Goal: Information Seeking & Learning: Learn about a topic

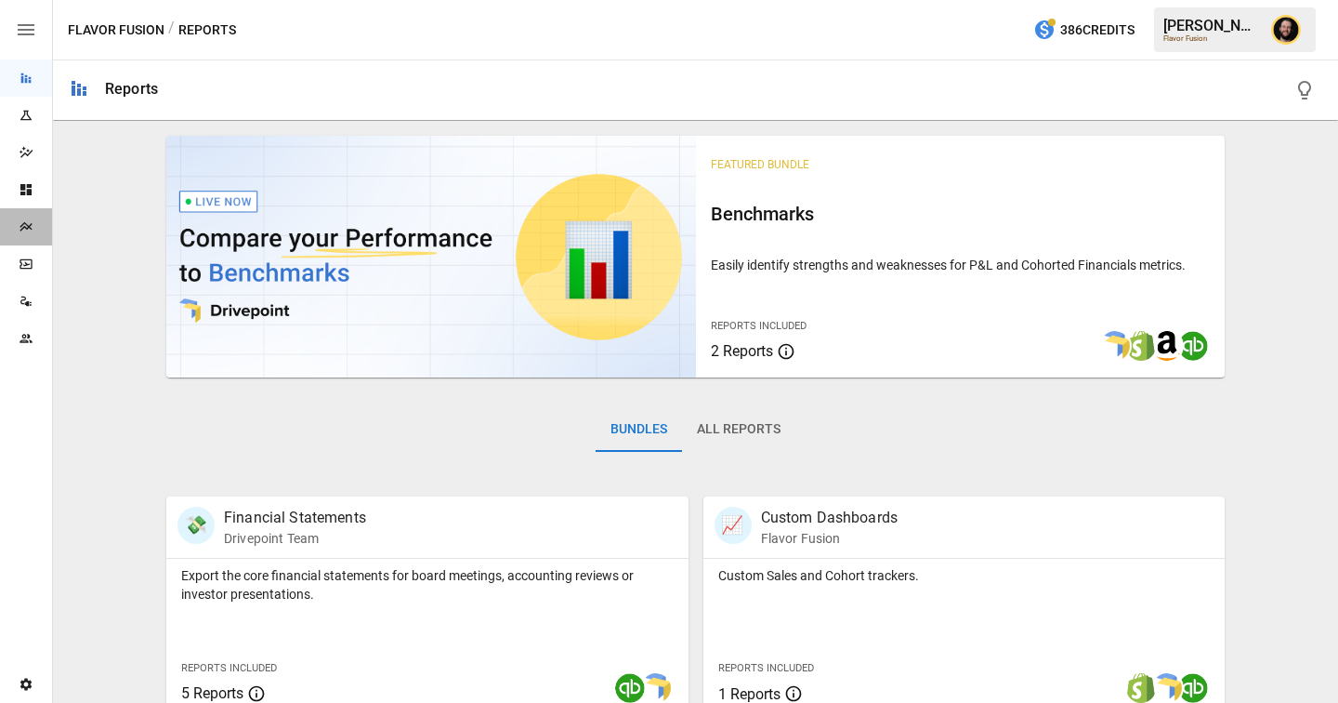
click at [25, 239] on div "Plans" at bounding box center [26, 226] width 52 height 37
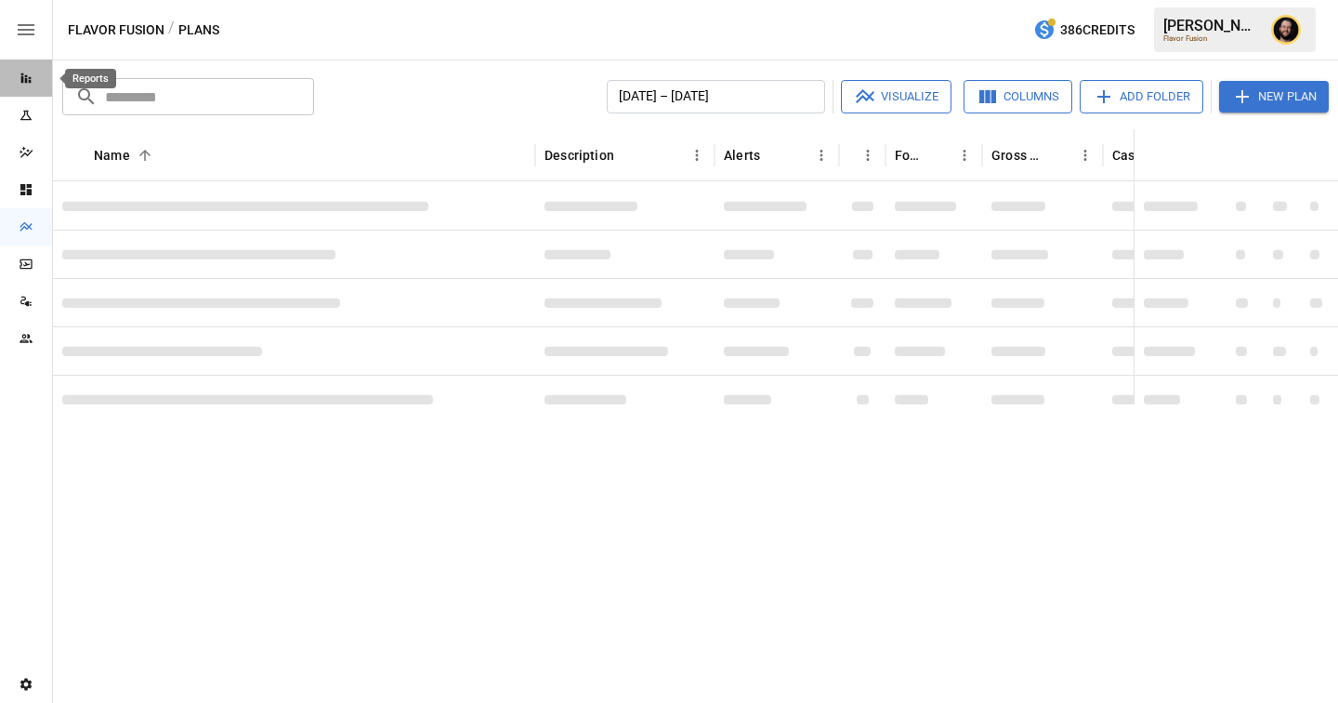
click at [25, 75] on icon "Reports" at bounding box center [26, 78] width 10 height 10
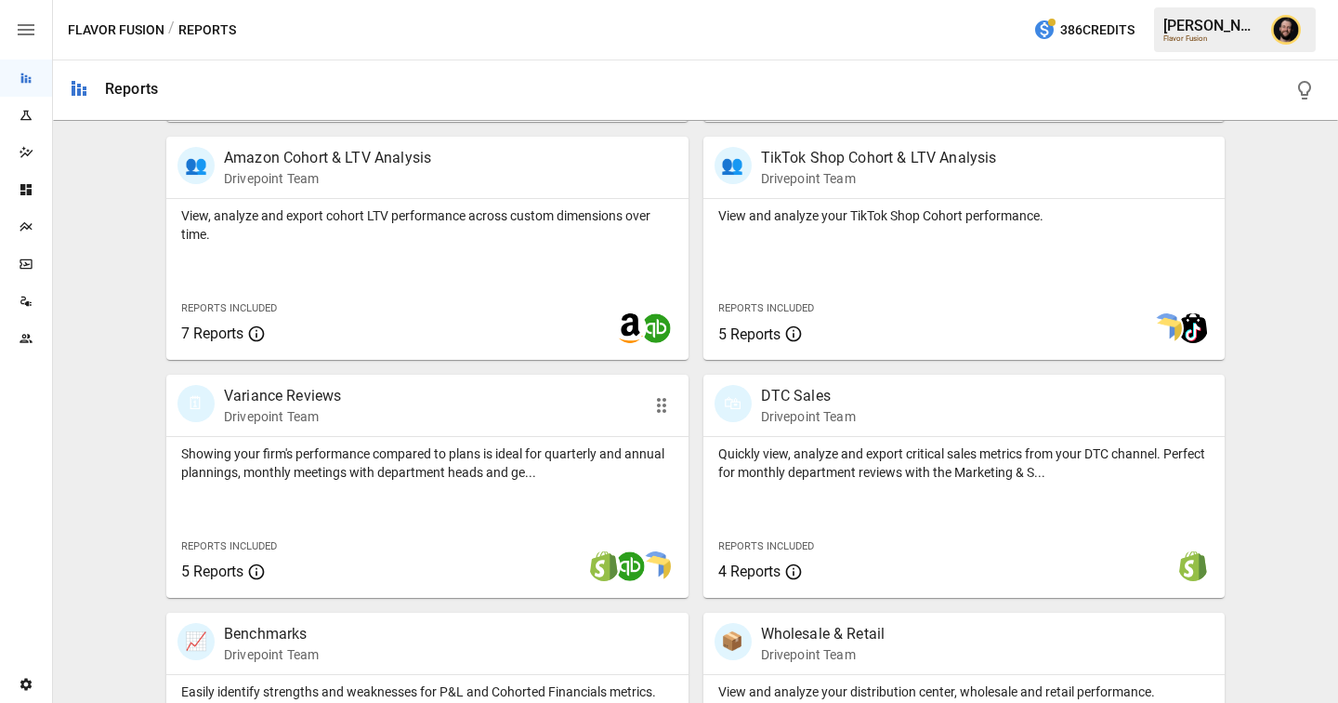
scroll to position [875, 0]
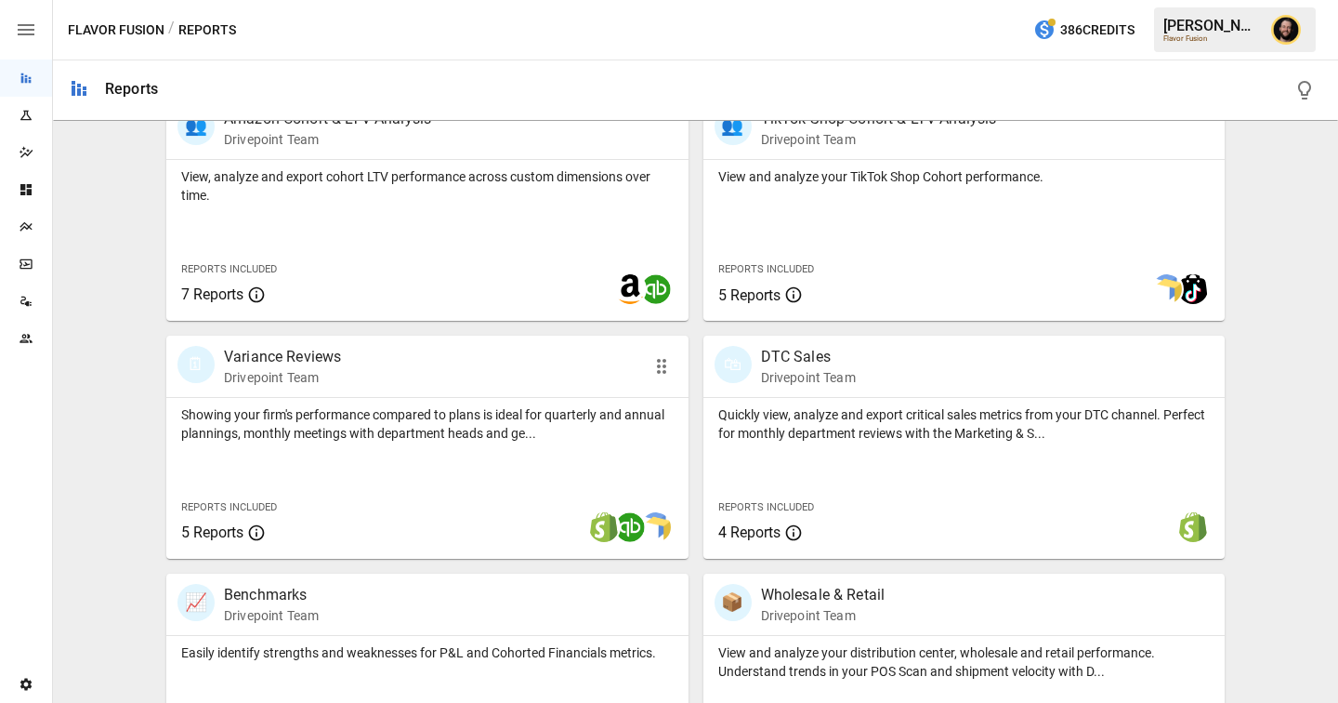
click at [340, 442] on div "Showing your firm's performance compared to plans is ideal for quarterly and an…" at bounding box center [427, 478] width 522 height 161
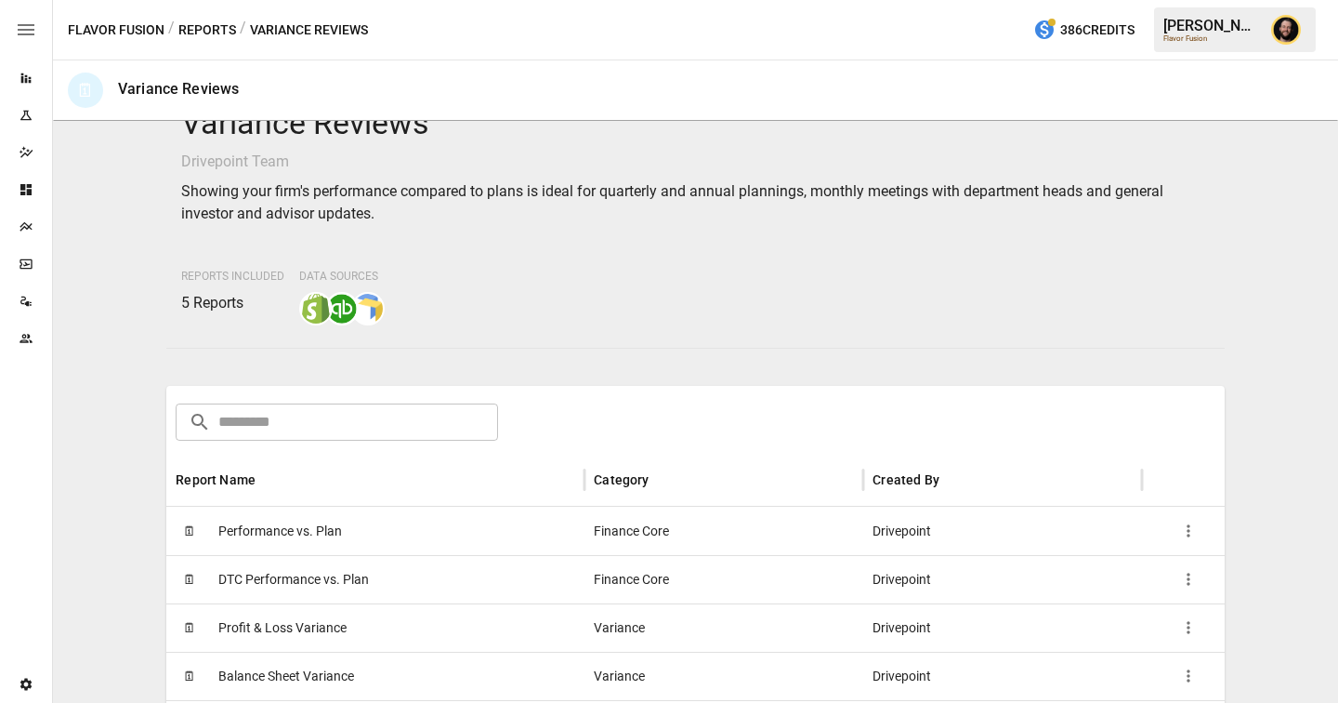
scroll to position [94, 0]
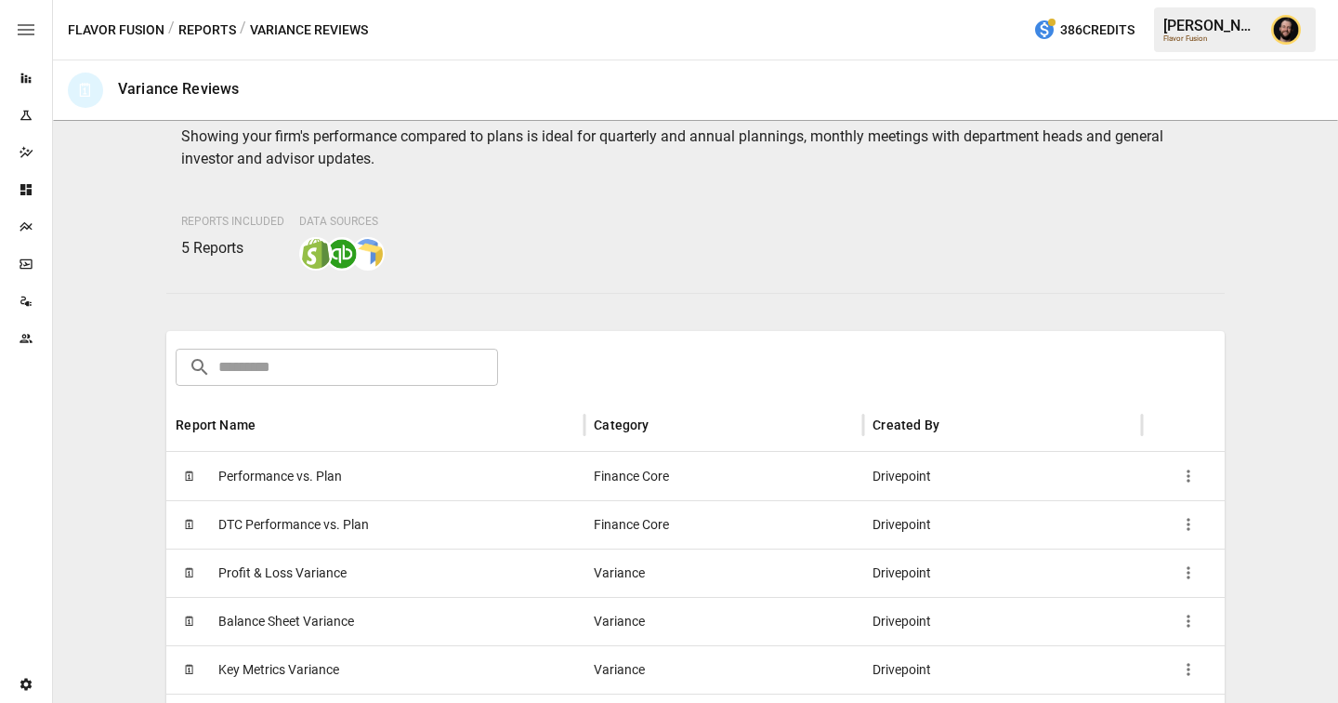
click at [318, 469] on span "Performance vs. Plan" at bounding box center [280, 476] width 124 height 47
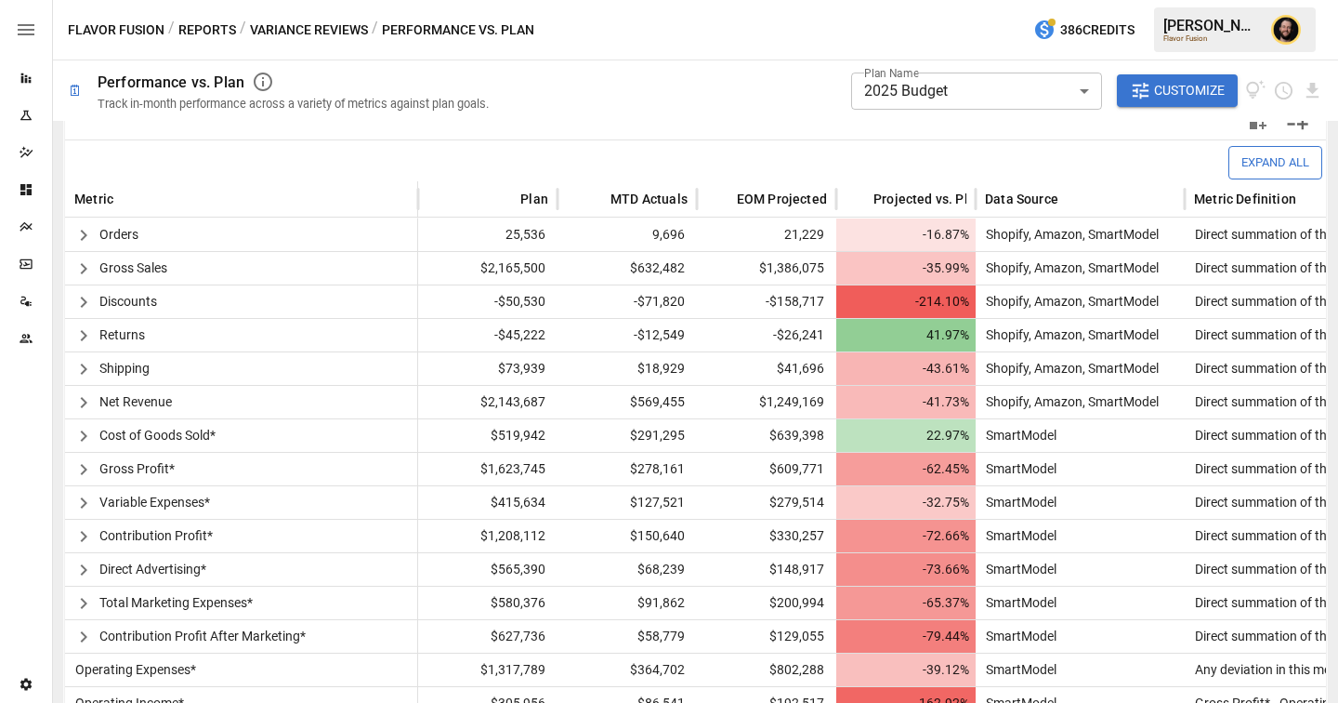
scroll to position [481, 0]
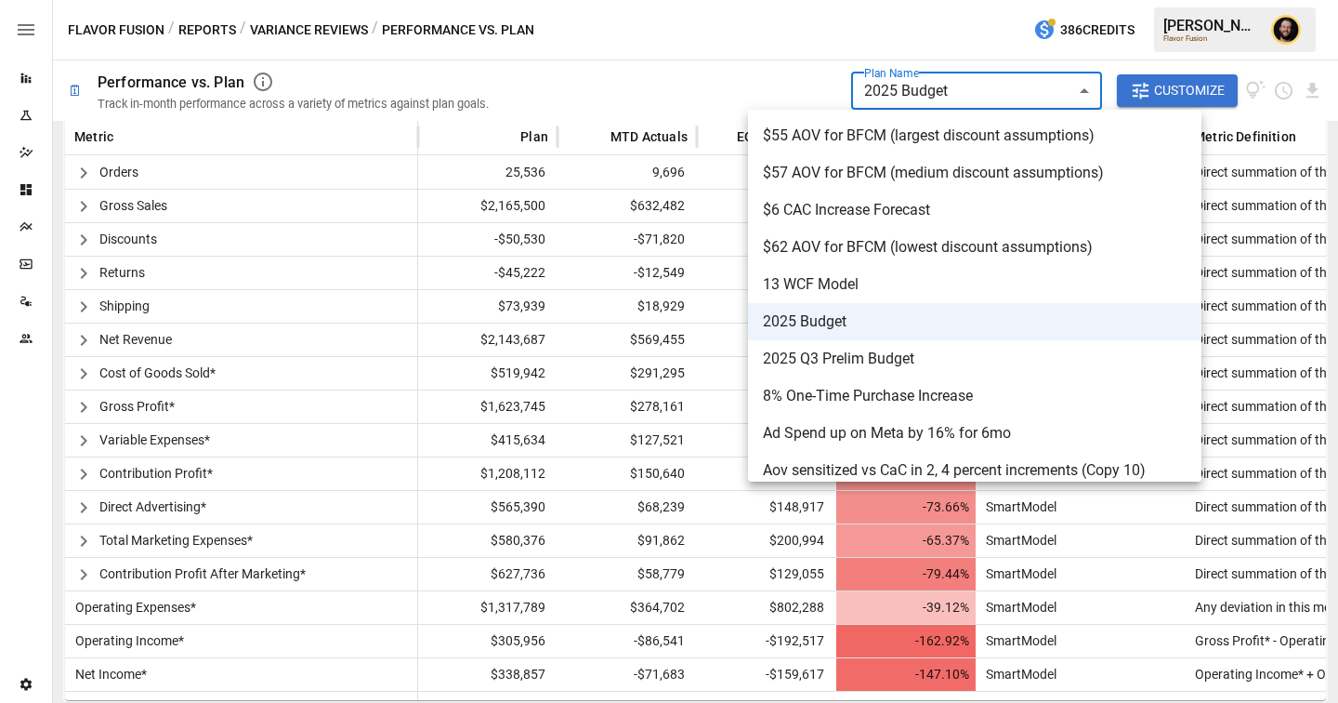
click at [1061, 0] on body "**********" at bounding box center [669, 0] width 1338 height 0
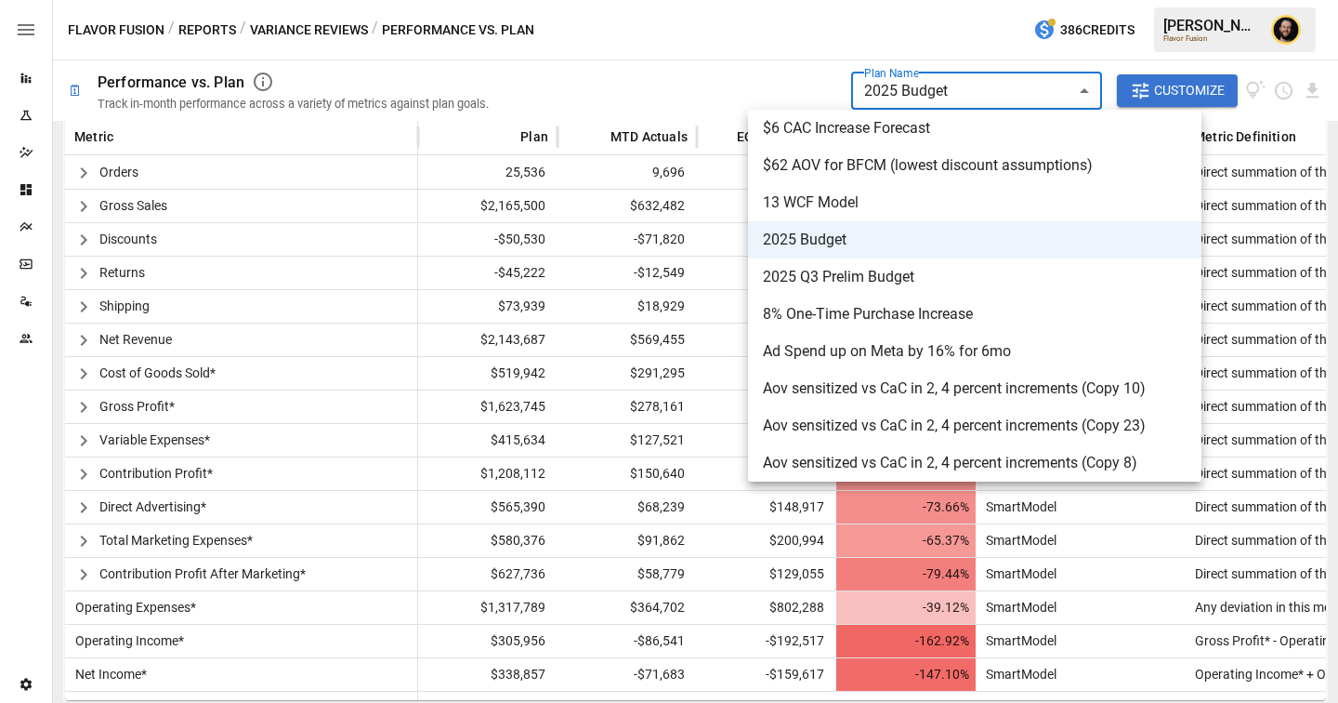
scroll to position [86, 0]
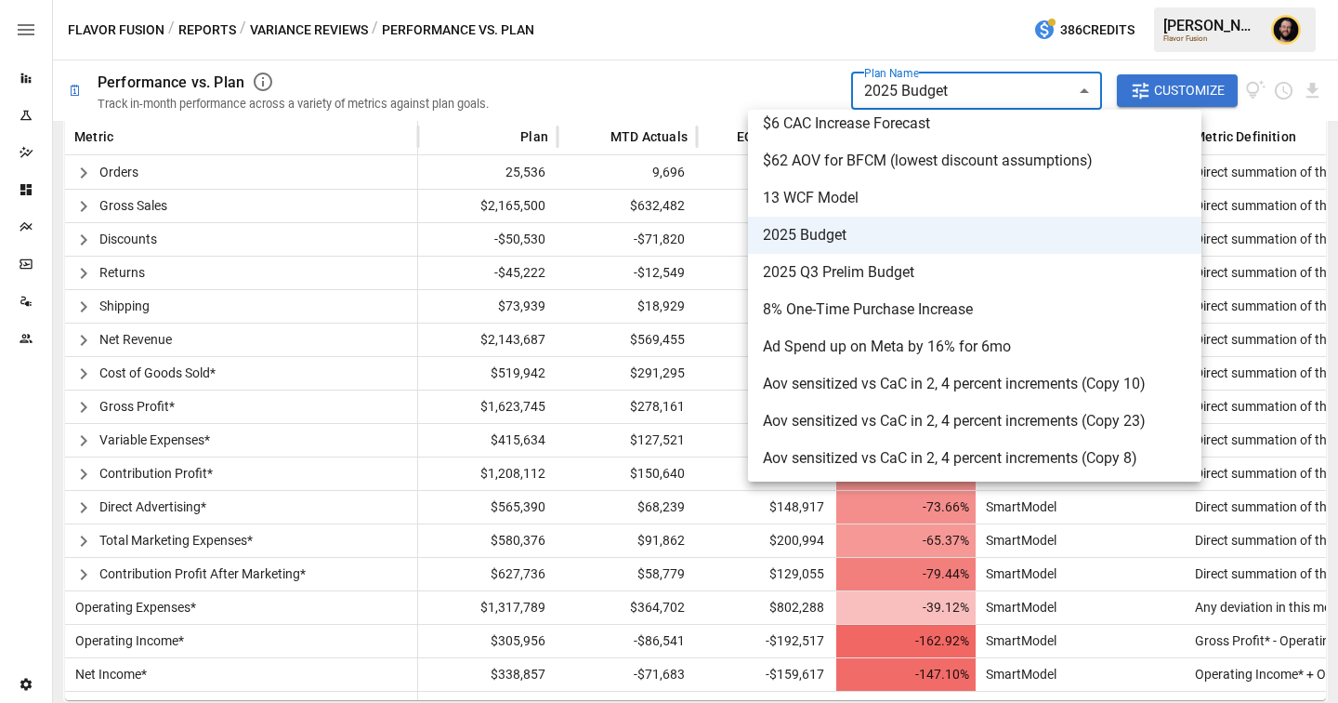
click at [604, 78] on div at bounding box center [669, 351] width 1338 height 703
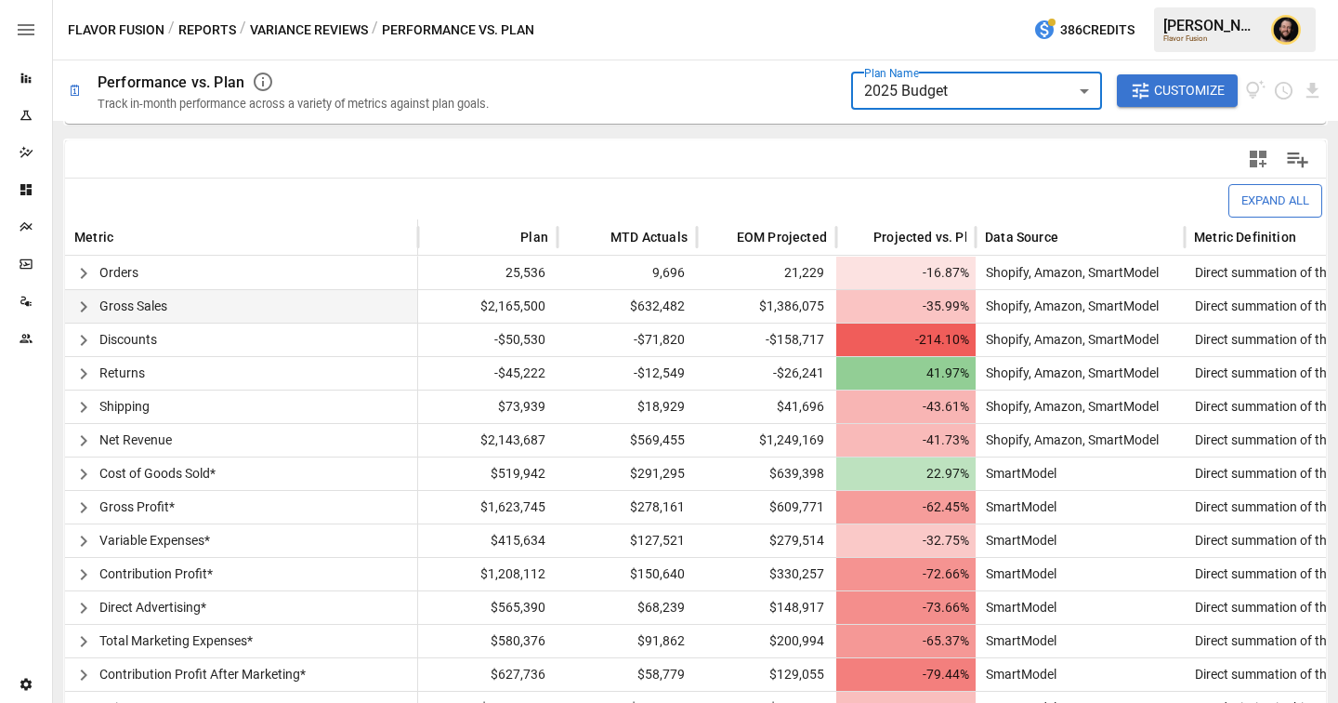
scroll to position [380, 0]
click at [87, 450] on icon "button" at bounding box center [84, 441] width 22 height 22
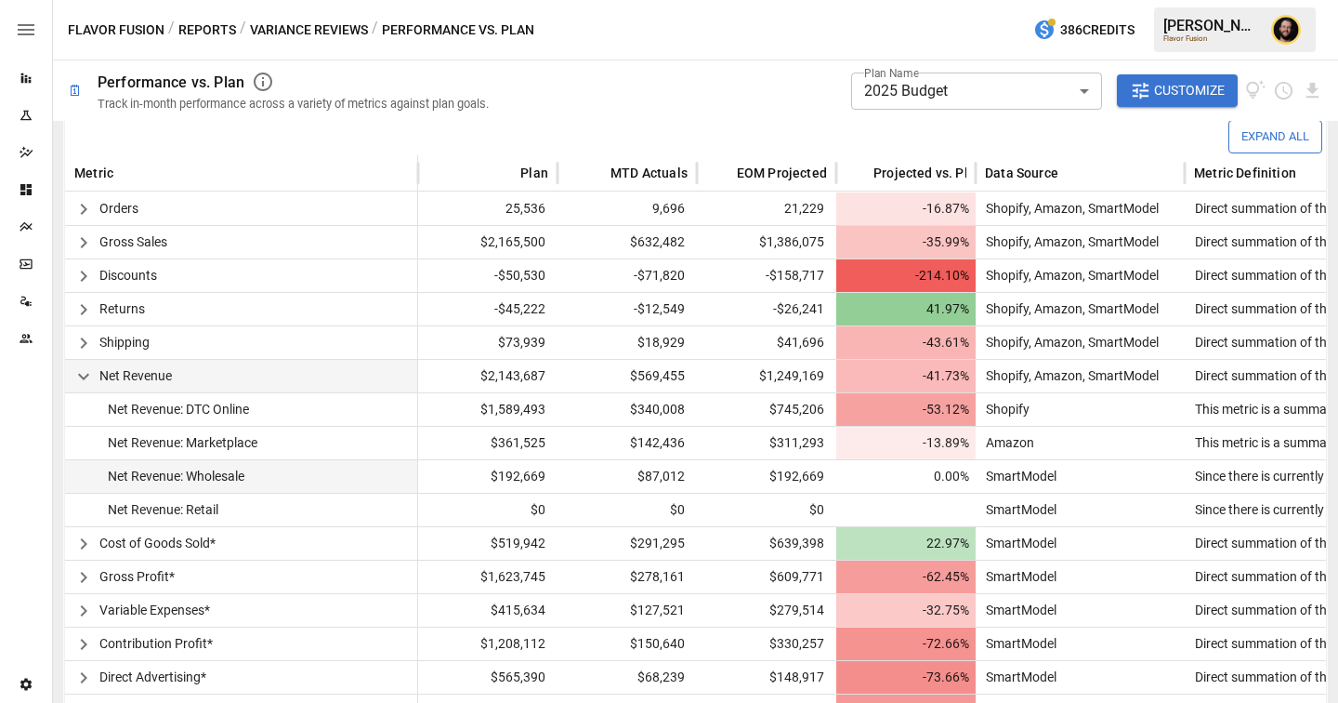
scroll to position [597, 0]
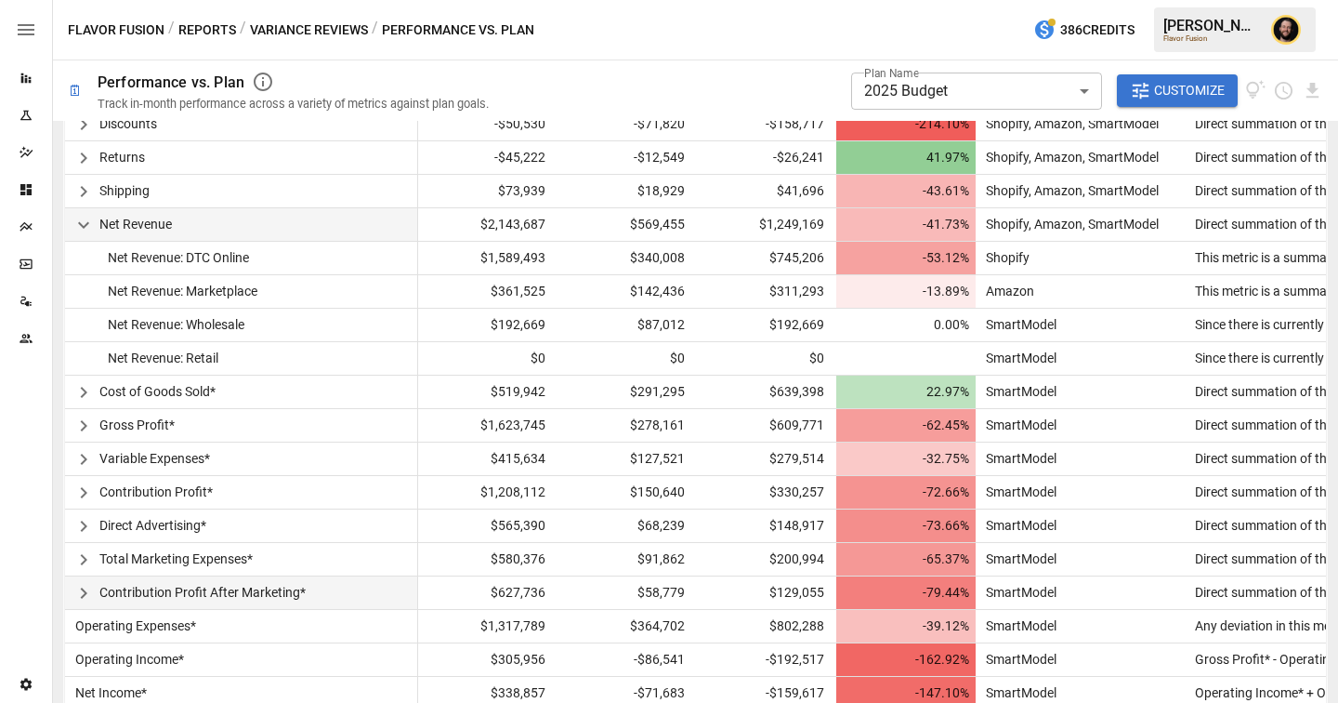
click at [93, 584] on icon "button" at bounding box center [84, 593] width 22 height 22
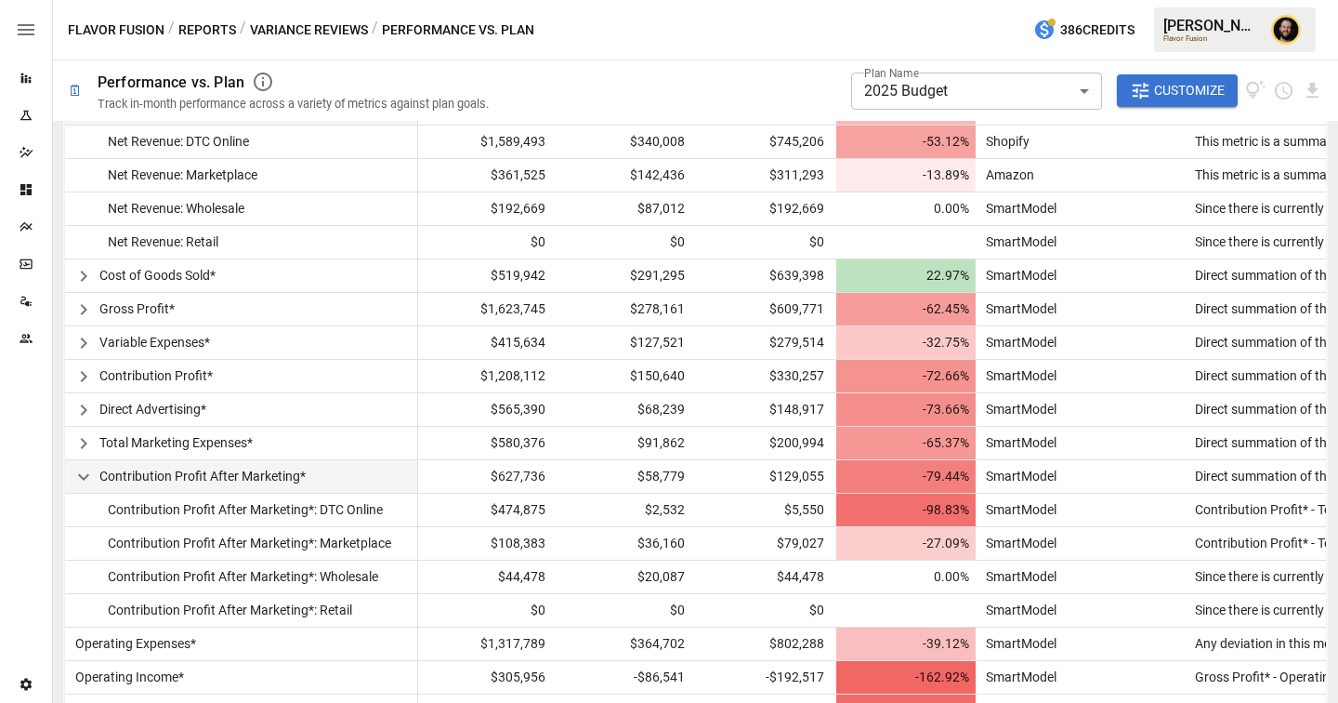
scroll to position [749, 0]
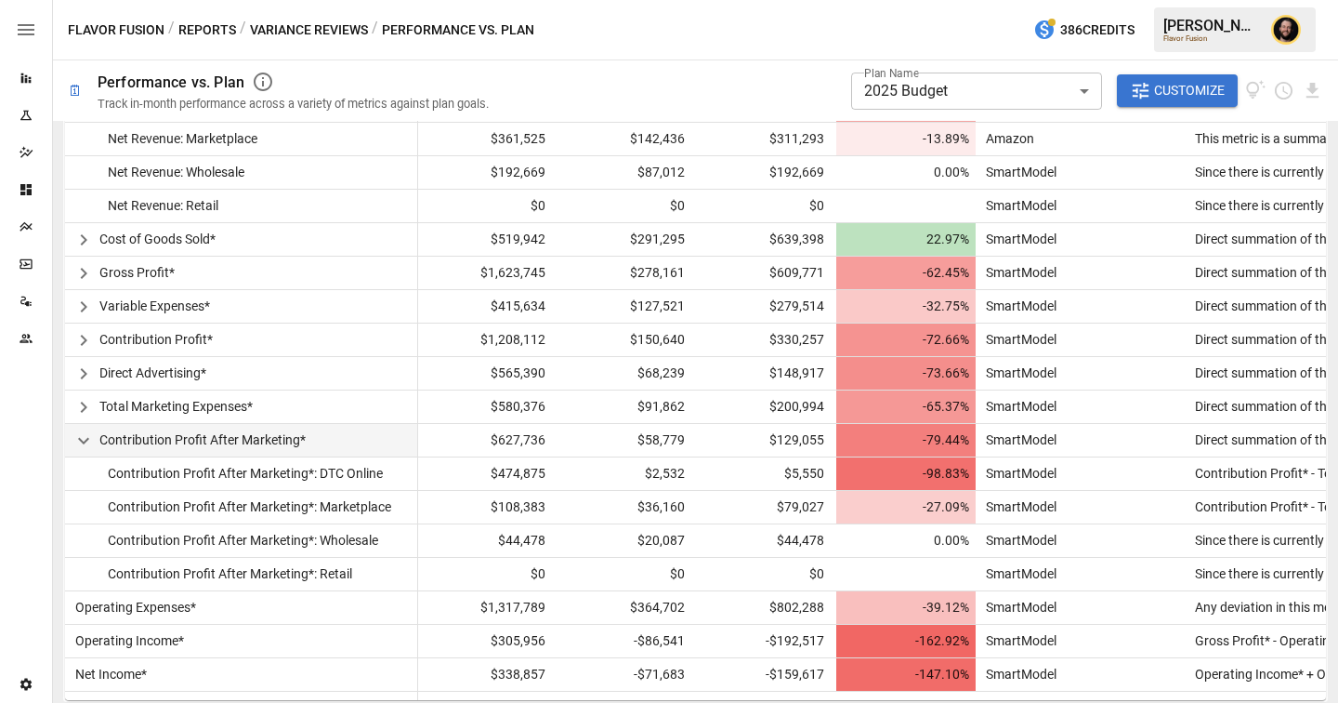
click at [1061, 0] on body "**********" at bounding box center [669, 0] width 1338 height 0
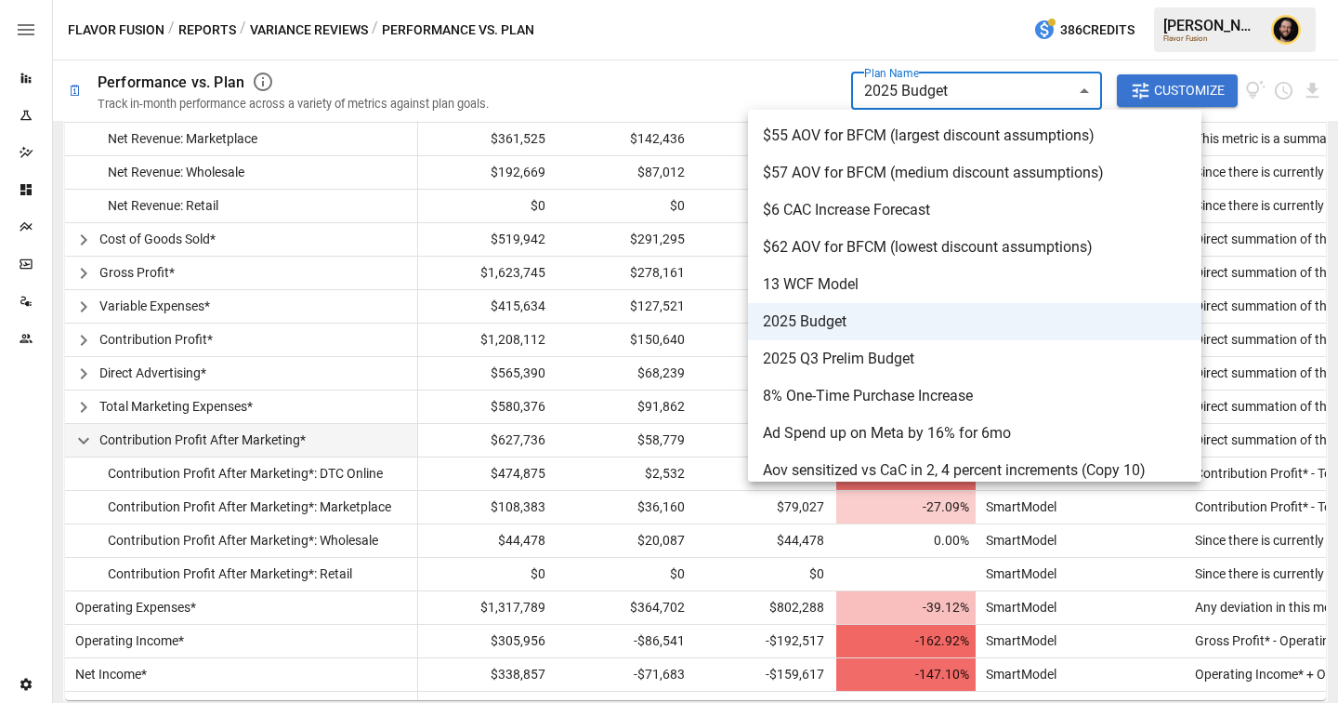
click at [623, 274] on div at bounding box center [669, 351] width 1338 height 703
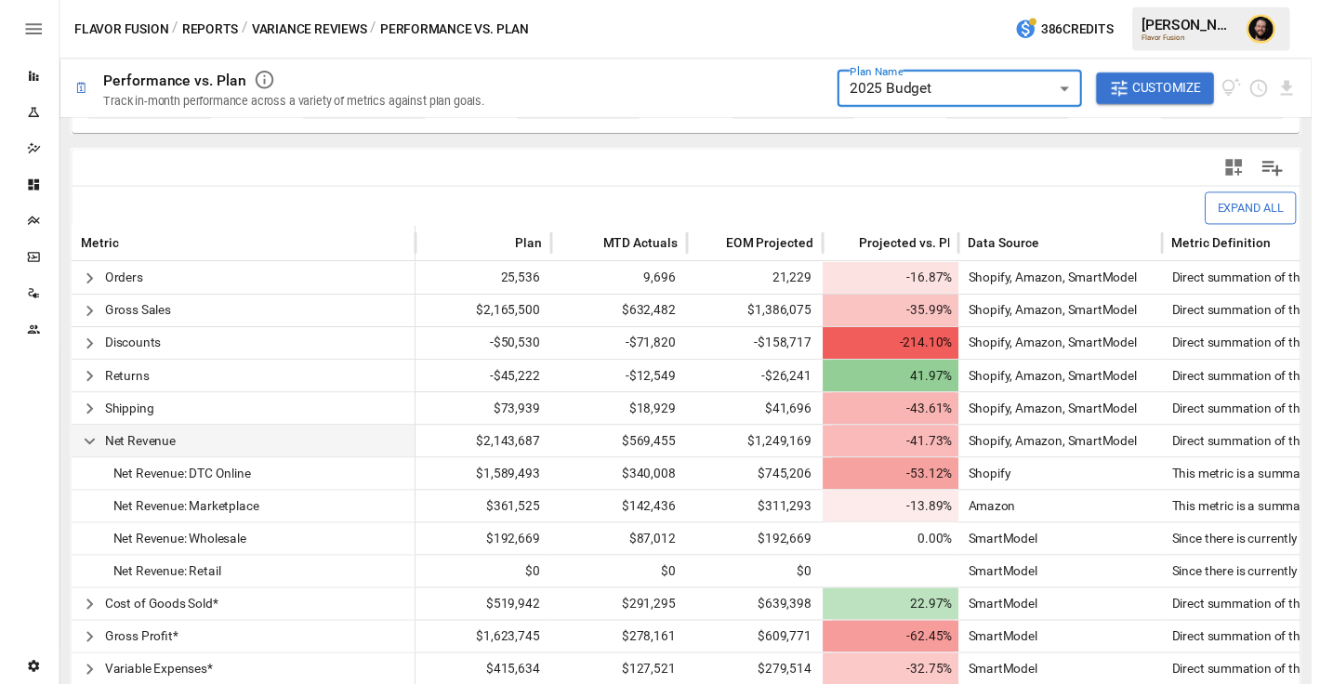
scroll to position [402, 0]
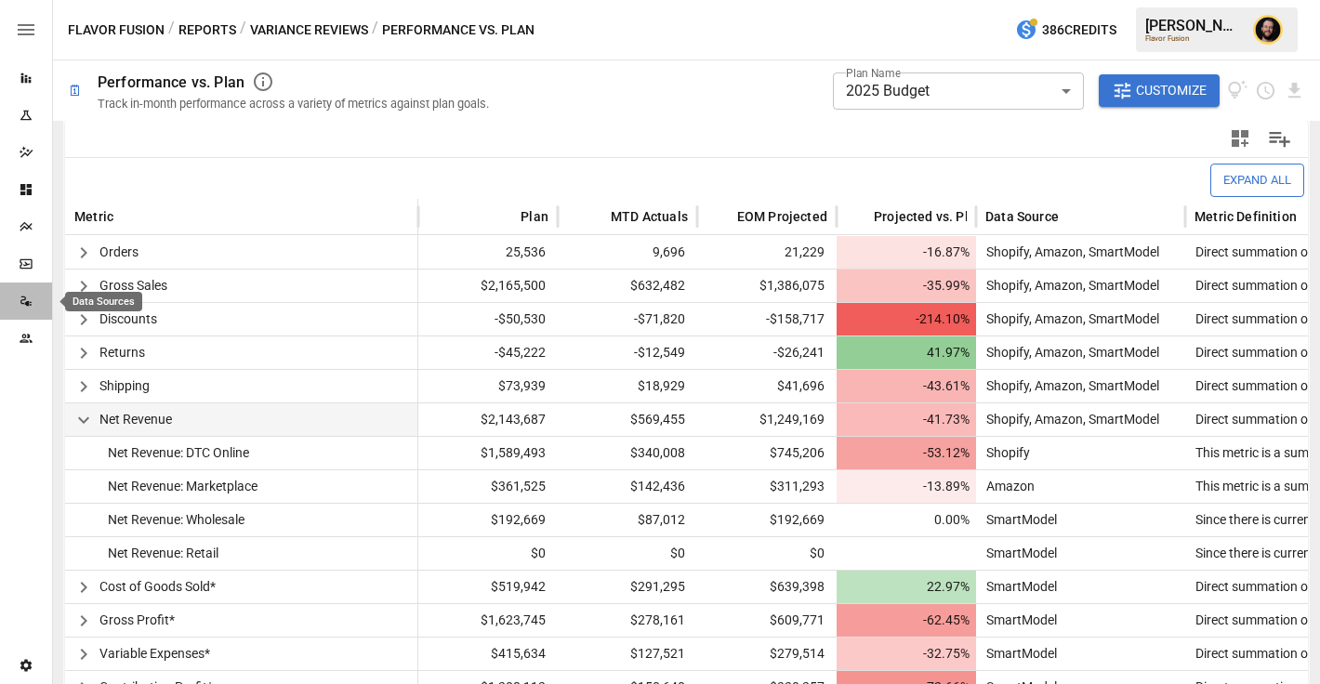
click at [23, 302] on icon "Data Sources" at bounding box center [26, 301] width 15 height 15
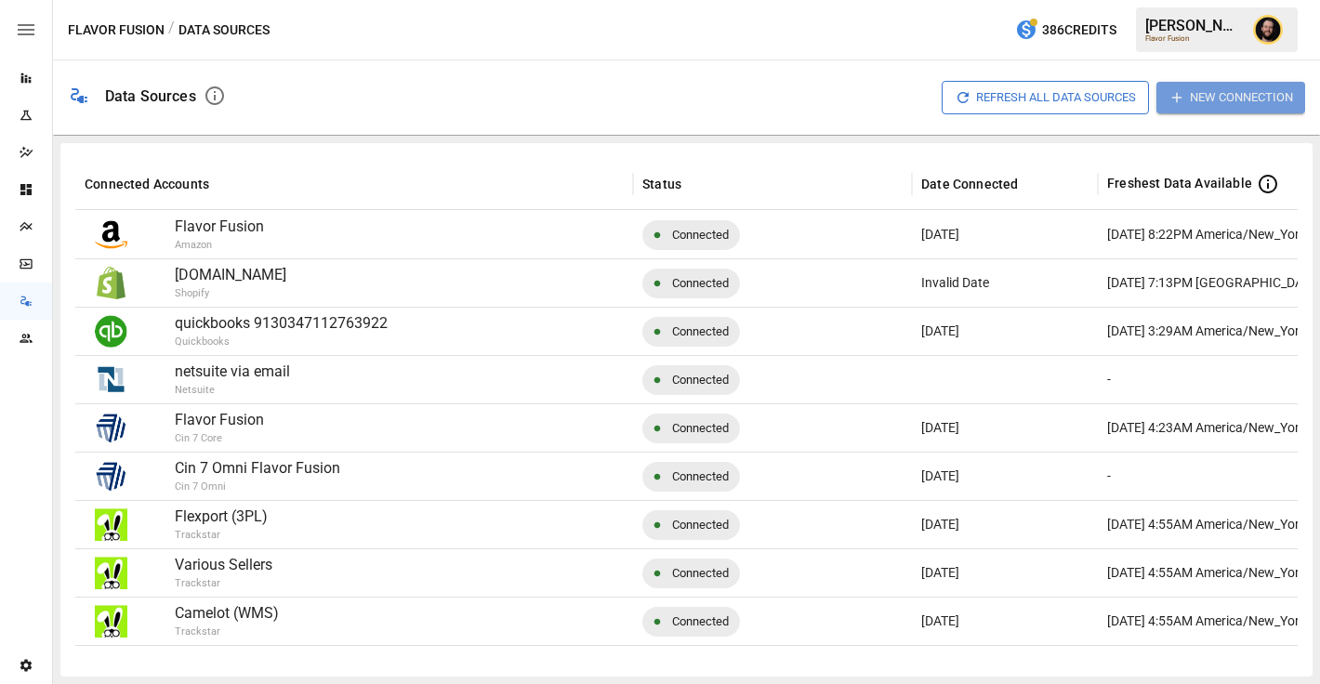
click at [1204, 96] on button "New Connection" at bounding box center [1230, 97] width 149 height 31
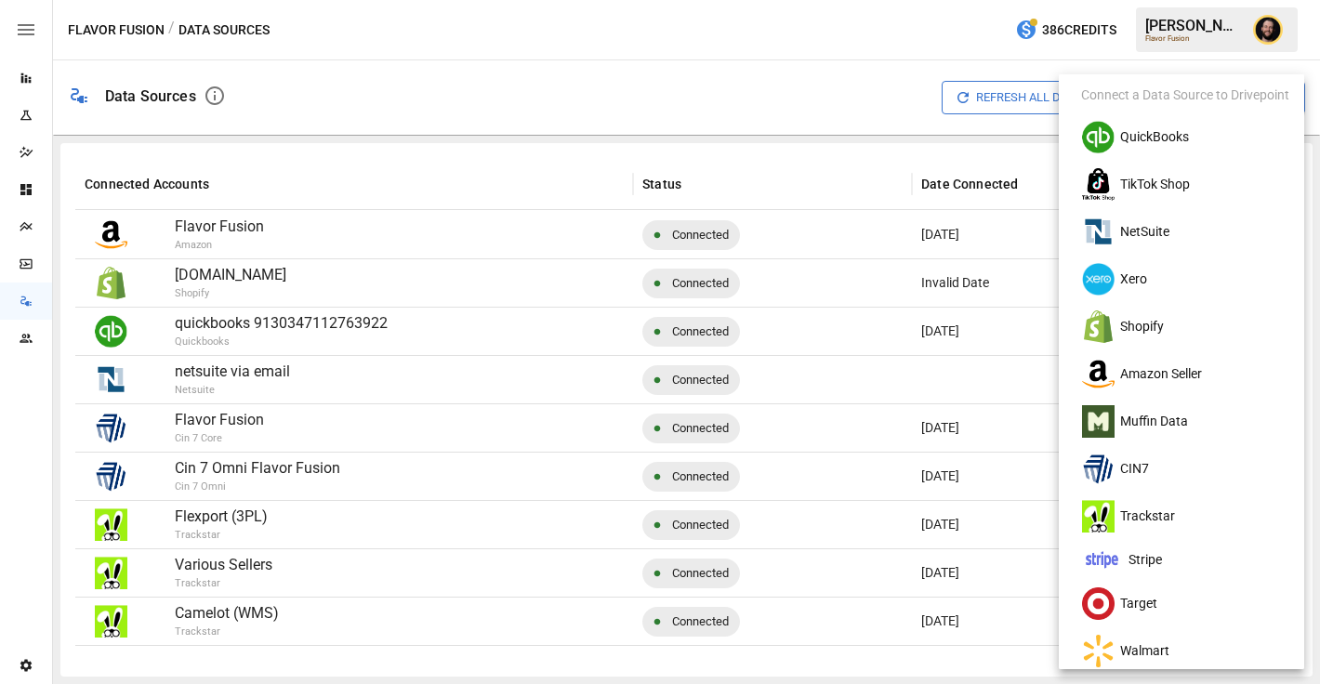
click at [30, 83] on div at bounding box center [660, 342] width 1320 height 684
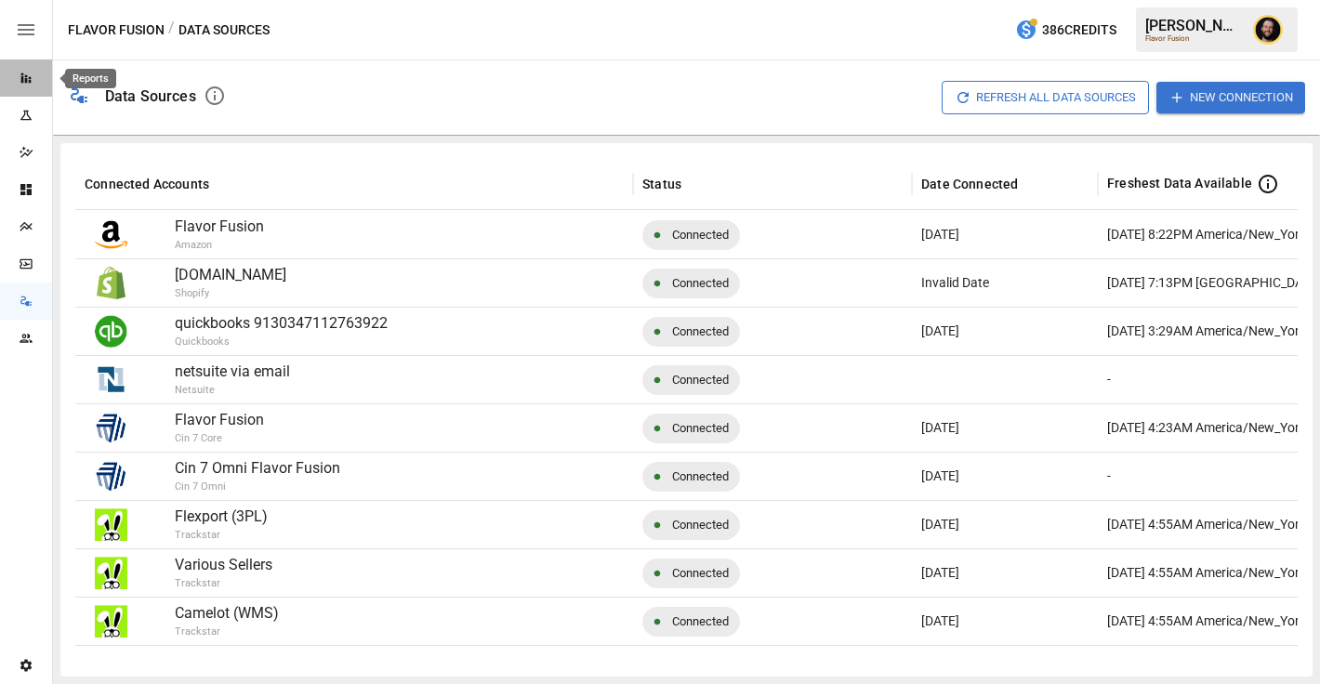
click at [26, 77] on icon "Reports" at bounding box center [26, 78] width 15 height 15
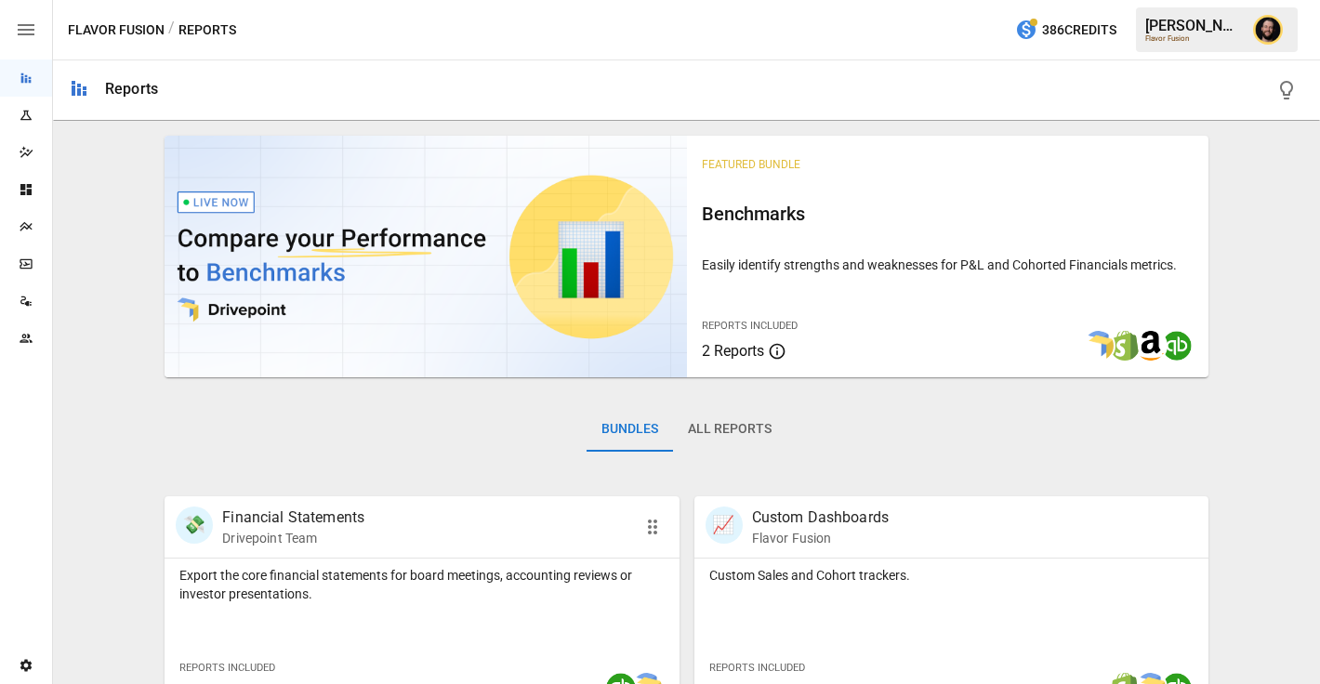
scroll to position [533, 0]
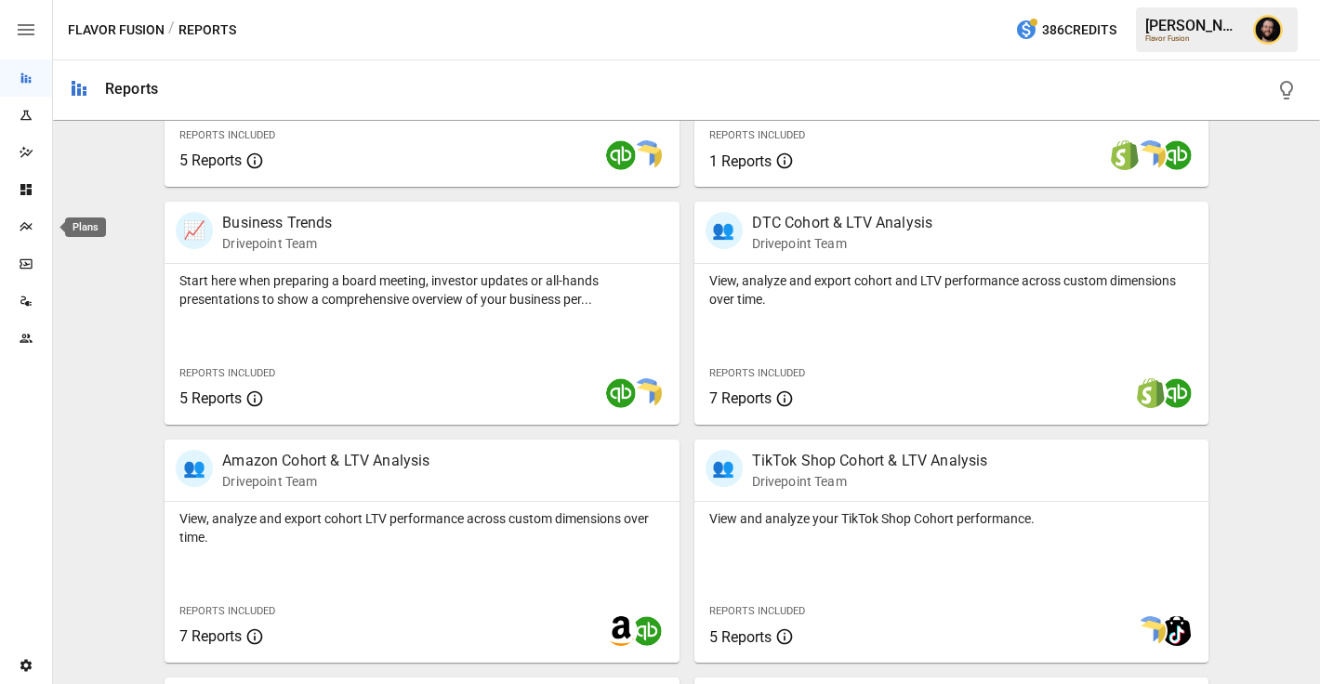
click at [21, 226] on icon "Plans" at bounding box center [26, 226] width 15 height 15
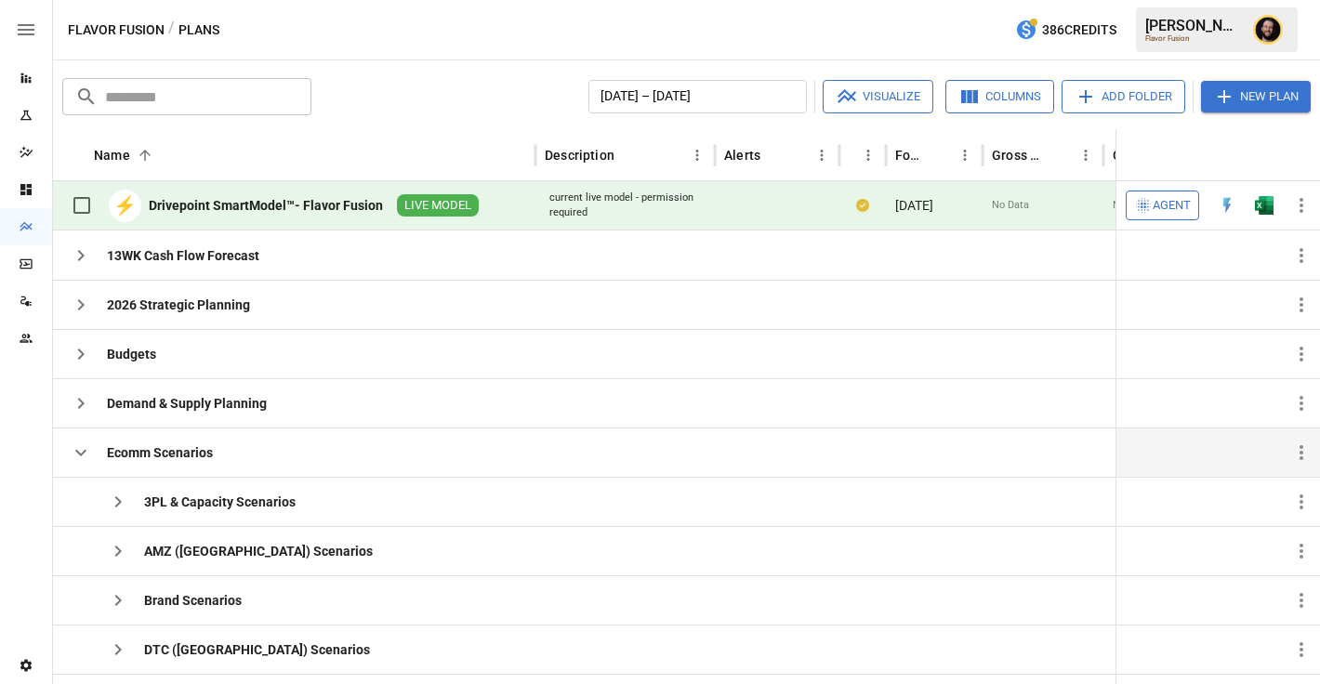
click at [78, 461] on icon "button" at bounding box center [81, 453] width 22 height 22
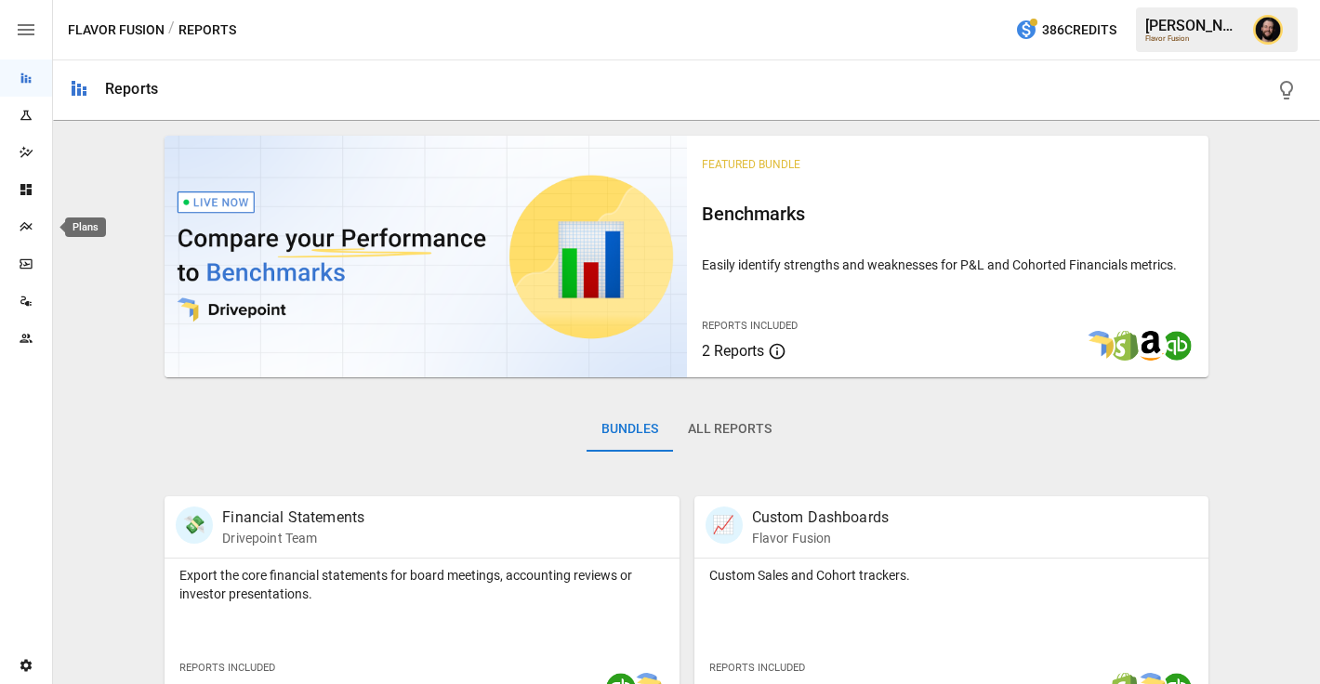
click at [32, 220] on icon "Plans" at bounding box center [26, 226] width 15 height 15
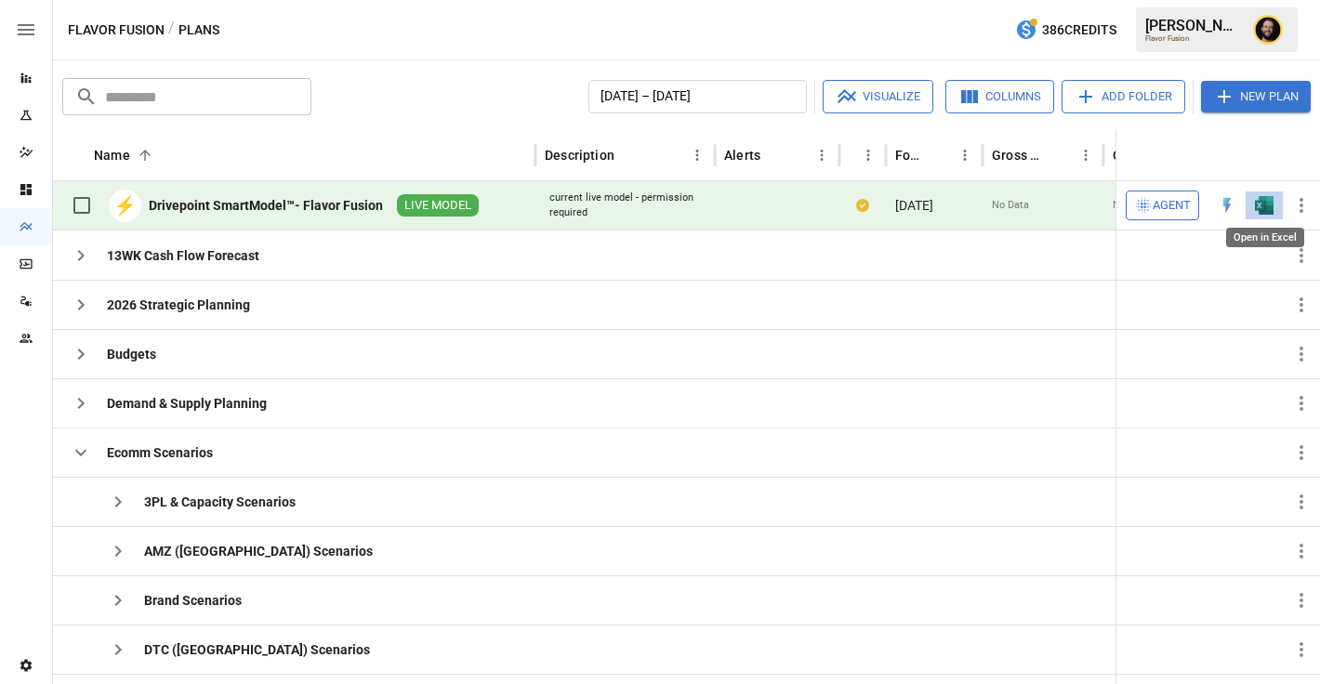
click at [1268, 203] on img "Open in Excel" at bounding box center [1264, 205] width 19 height 19
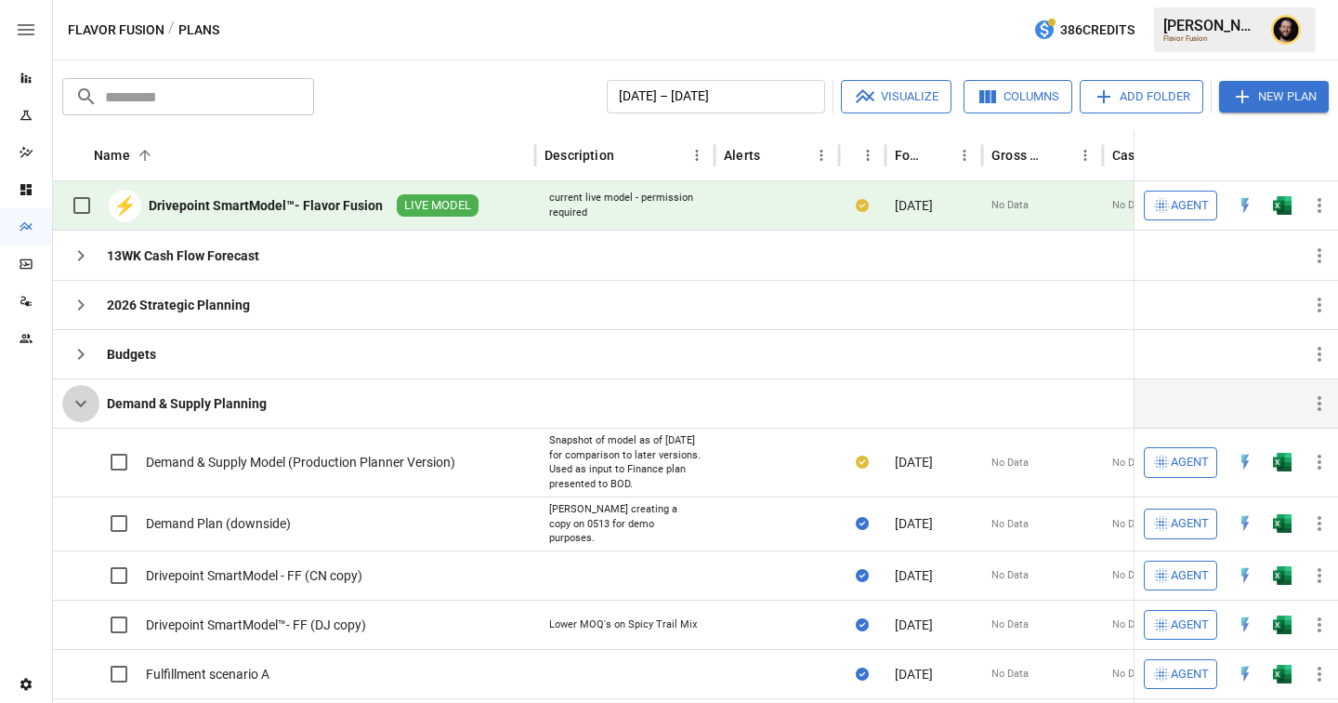
click at [77, 400] on icon "button" at bounding box center [81, 403] width 22 height 22
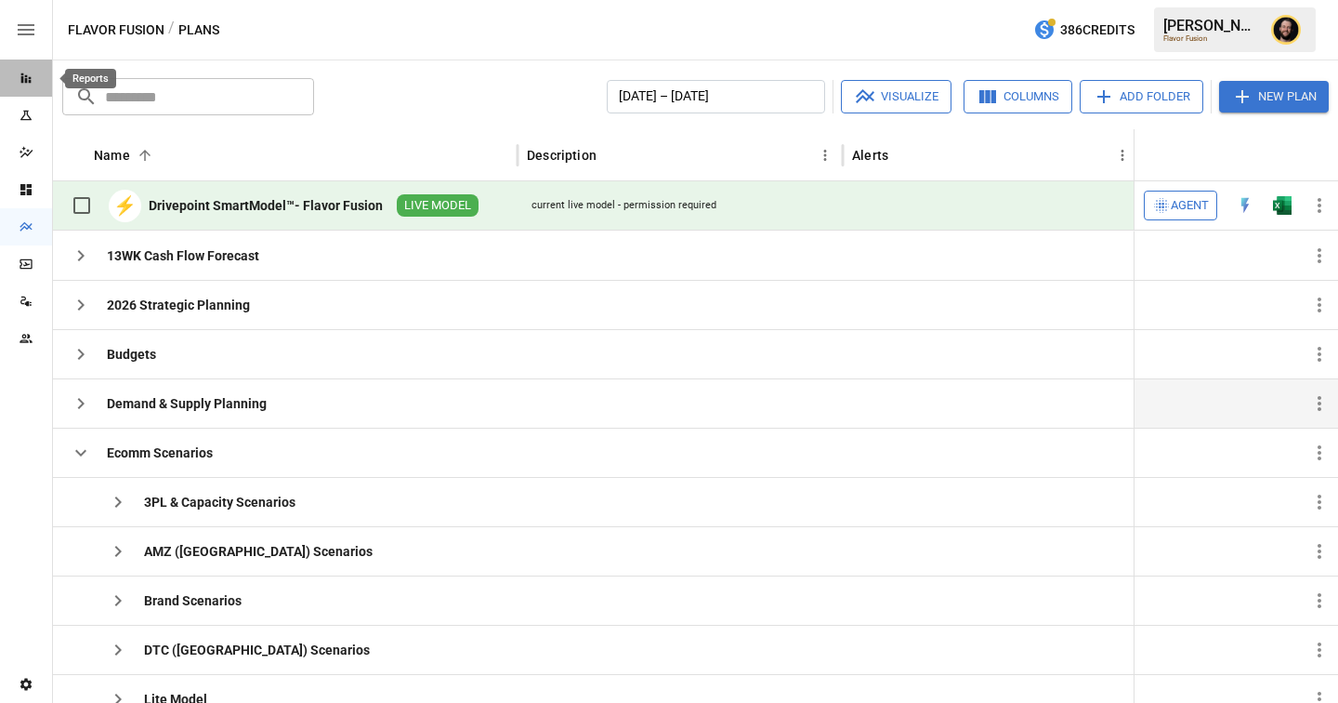
click at [15, 74] on div "Reports" at bounding box center [26, 78] width 52 height 15
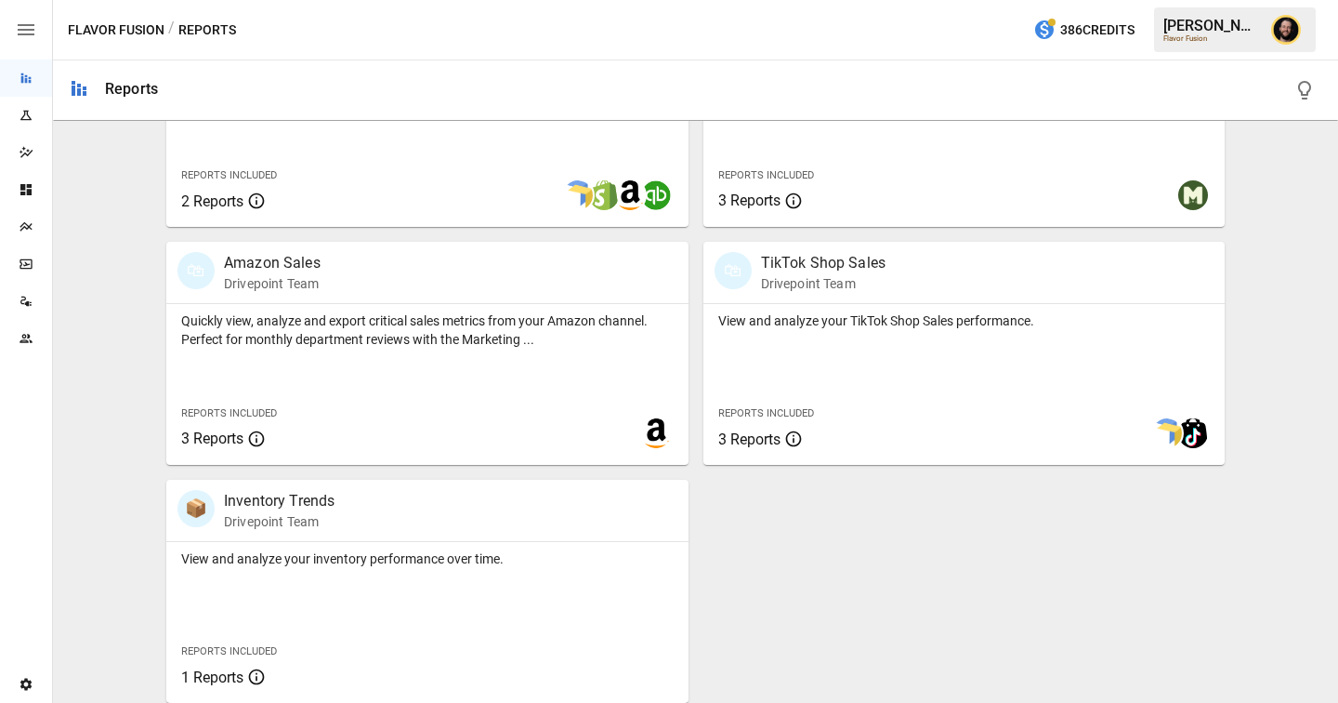
scroll to position [1452, 0]
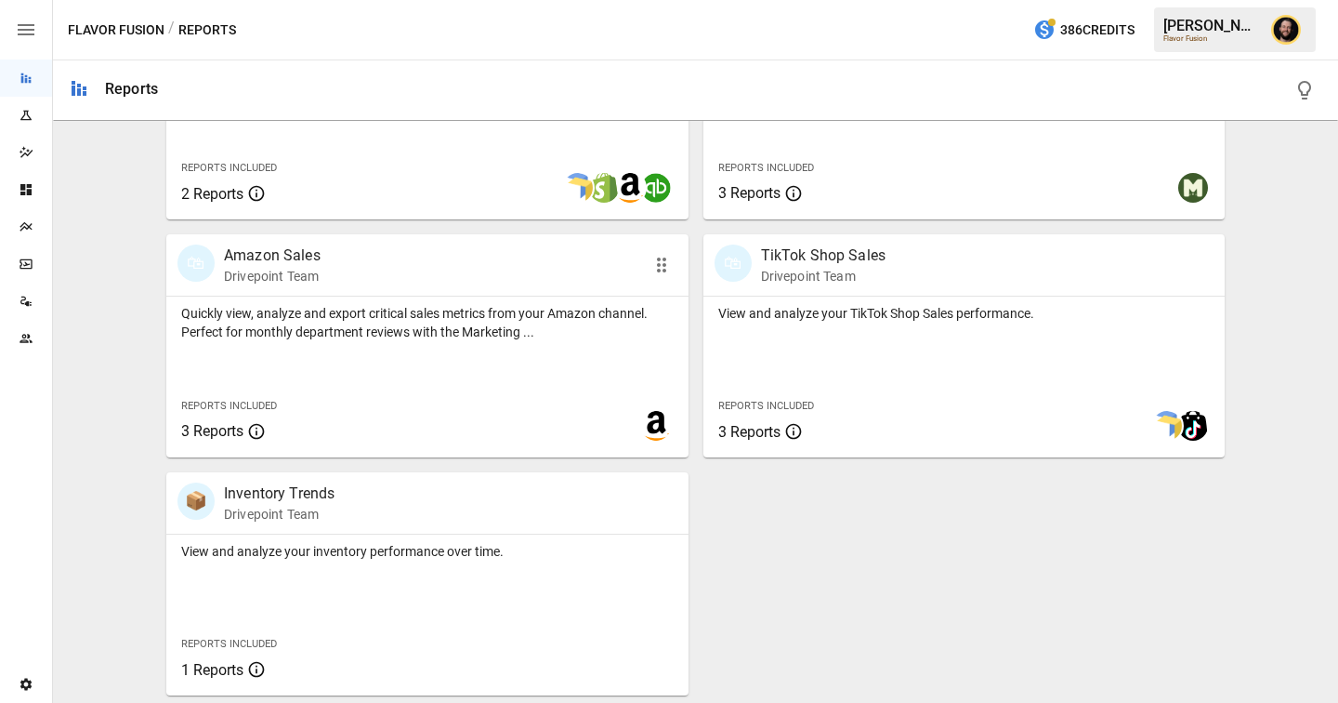
click at [430, 382] on div "Quickly view, analyze and export critical sales metrics from your Amazon channe…" at bounding box center [427, 377] width 522 height 161
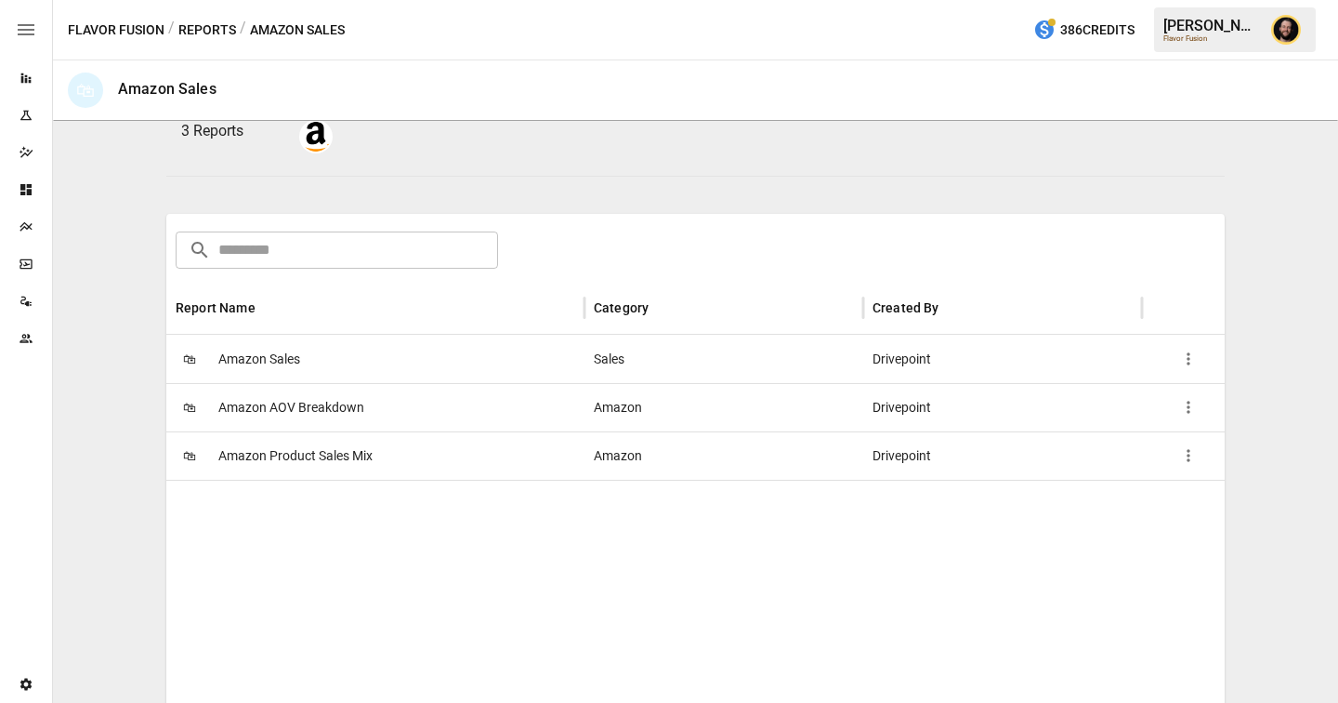
scroll to position [214, 0]
click at [389, 415] on div "🛍 Amazon AOV Breakdown" at bounding box center [375, 404] width 418 height 48
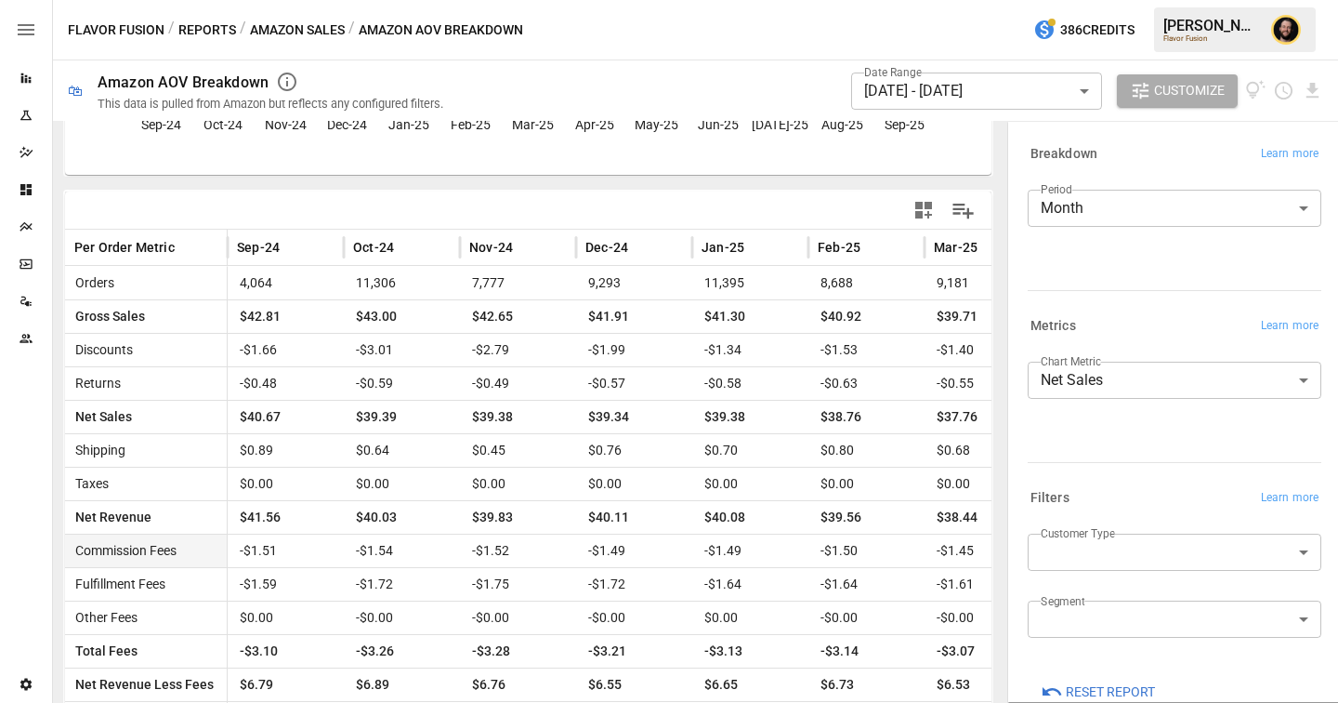
scroll to position [340, 0]
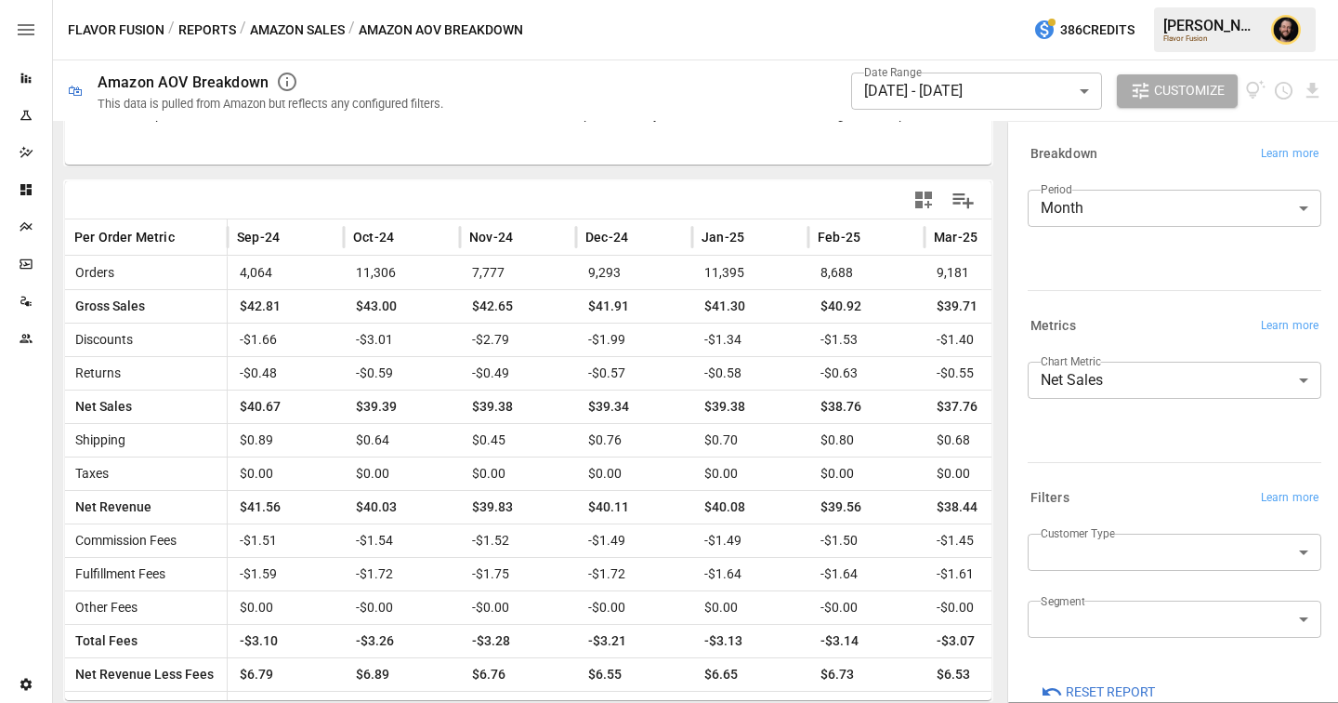
click at [1158, 0] on body "Reports Experiments Dazzler Studio Dashboards Plans SmartModel ™ Data Sources T…" at bounding box center [669, 0] width 1338 height 0
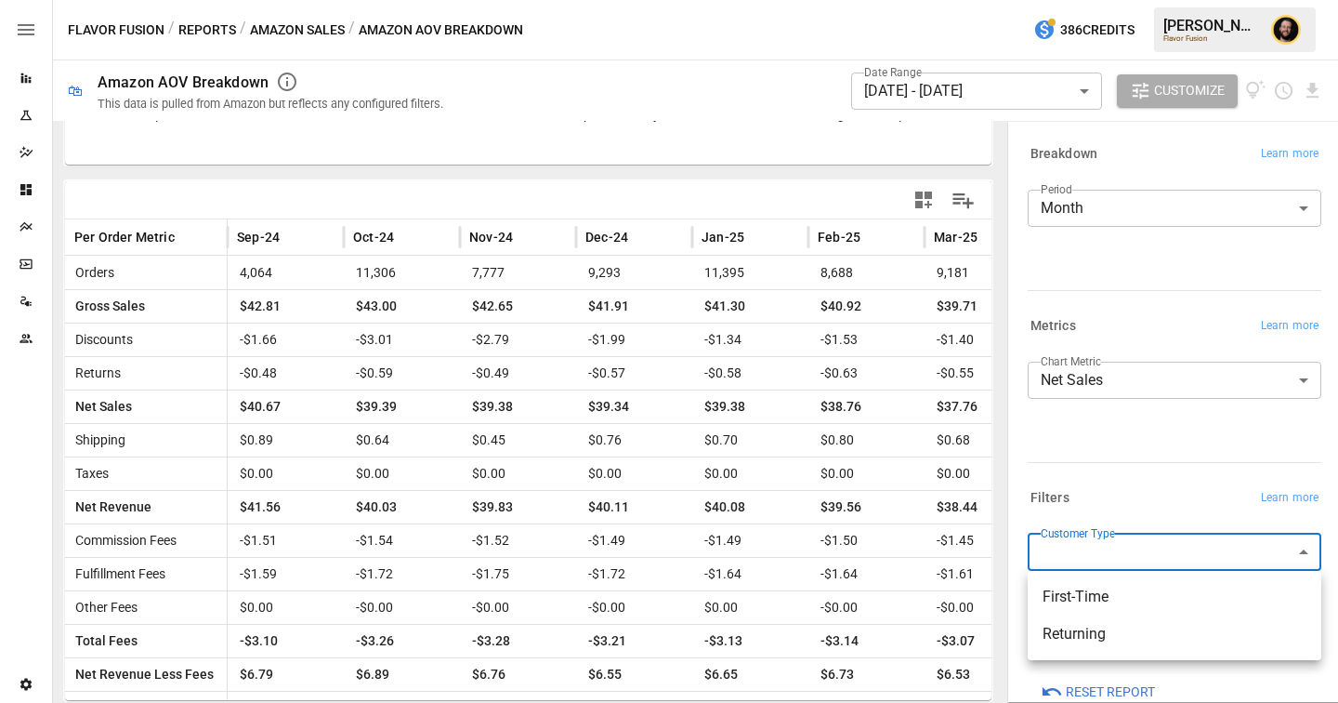
click at [1148, 444] on div at bounding box center [669, 351] width 1338 height 703
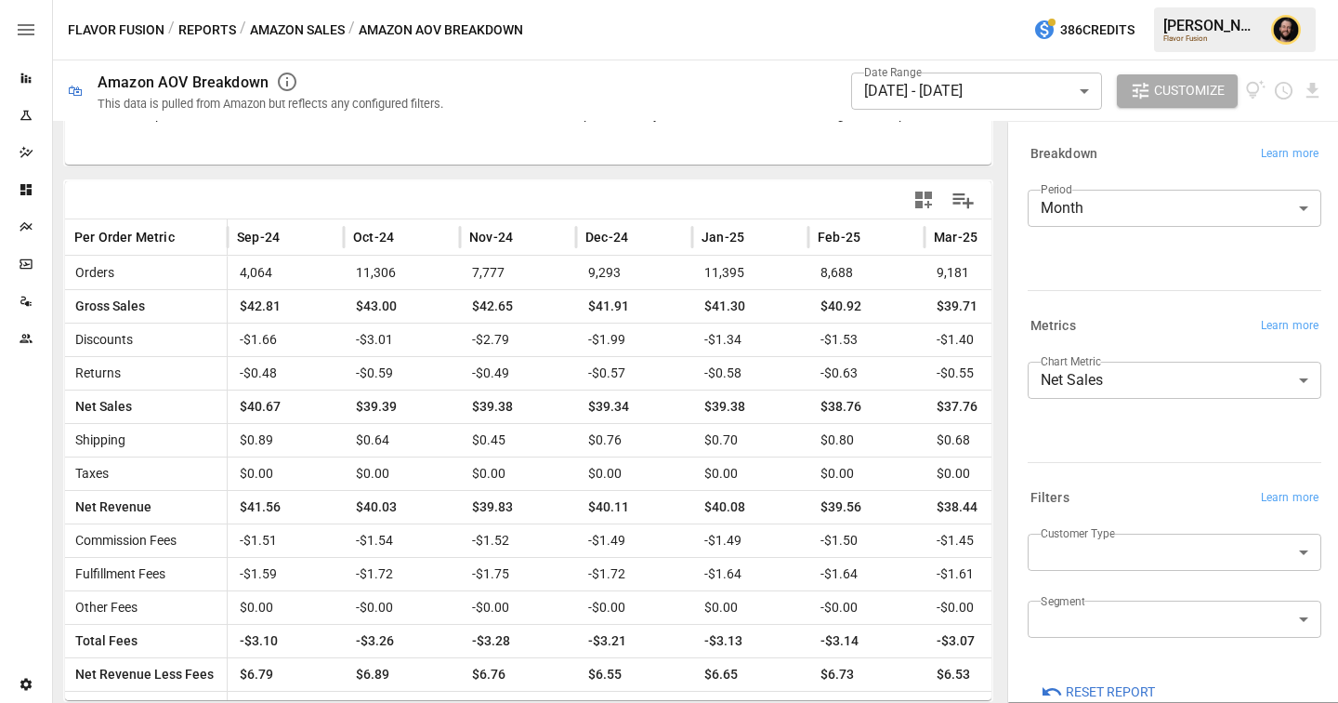
click at [1119, 639] on div "Segment ​" at bounding box center [1175, 626] width 294 height 52
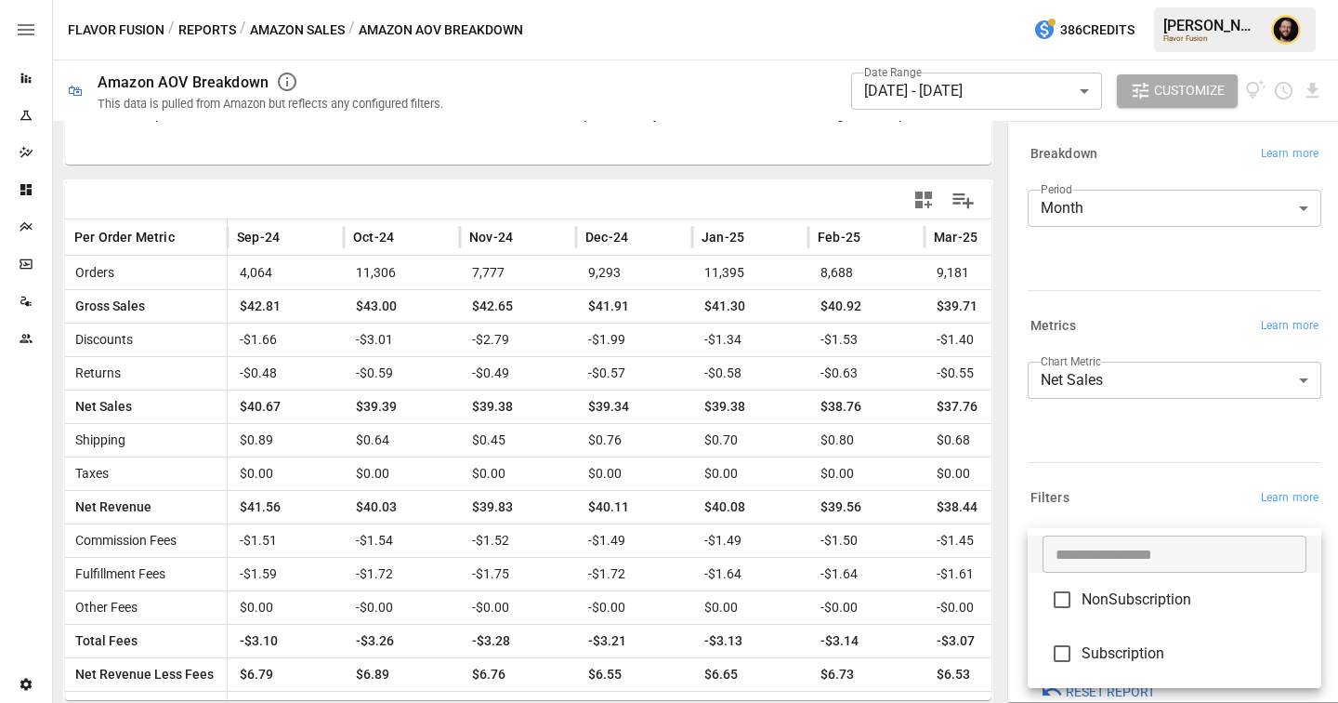
click at [1120, 0] on body "Reports Experiments Dazzler Studio Dashboards Plans SmartModel ™ Data Sources T…" at bounding box center [669, 0] width 1338 height 0
click at [1114, 488] on div at bounding box center [669, 351] width 1338 height 703
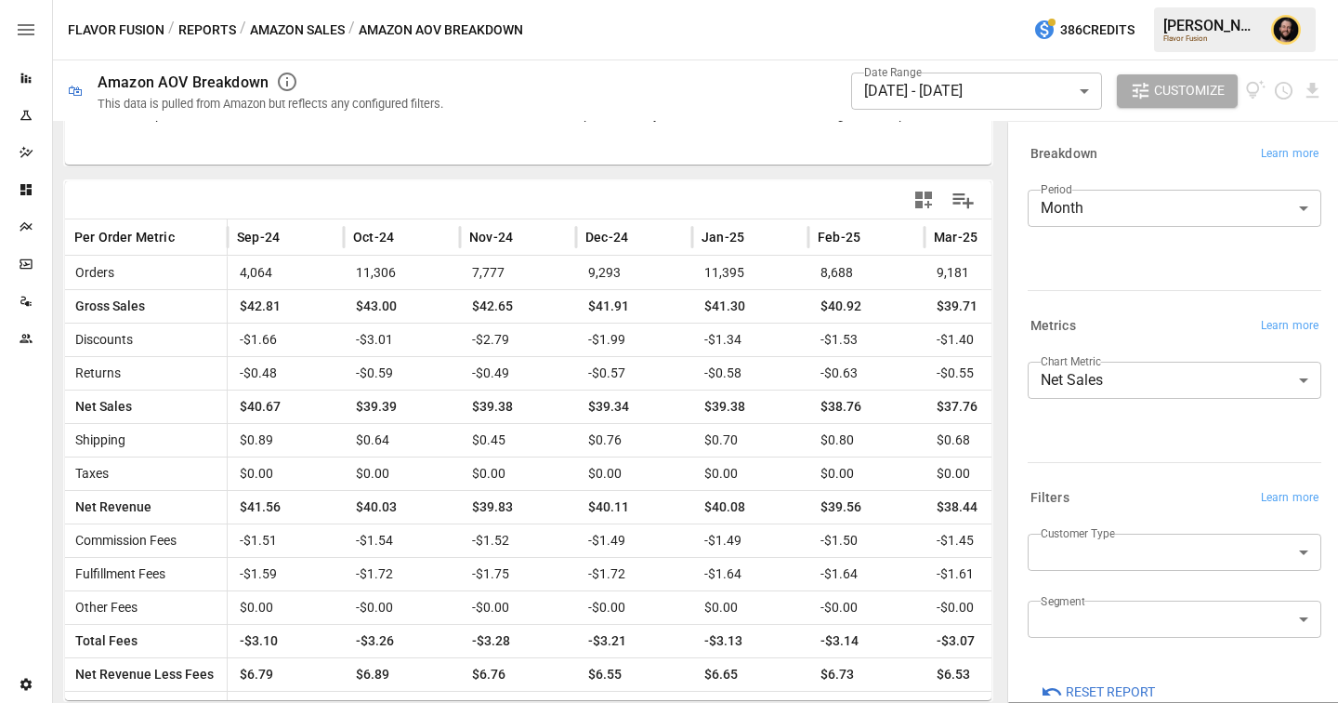
click at [203, 29] on button "Reports" at bounding box center [207, 30] width 58 height 23
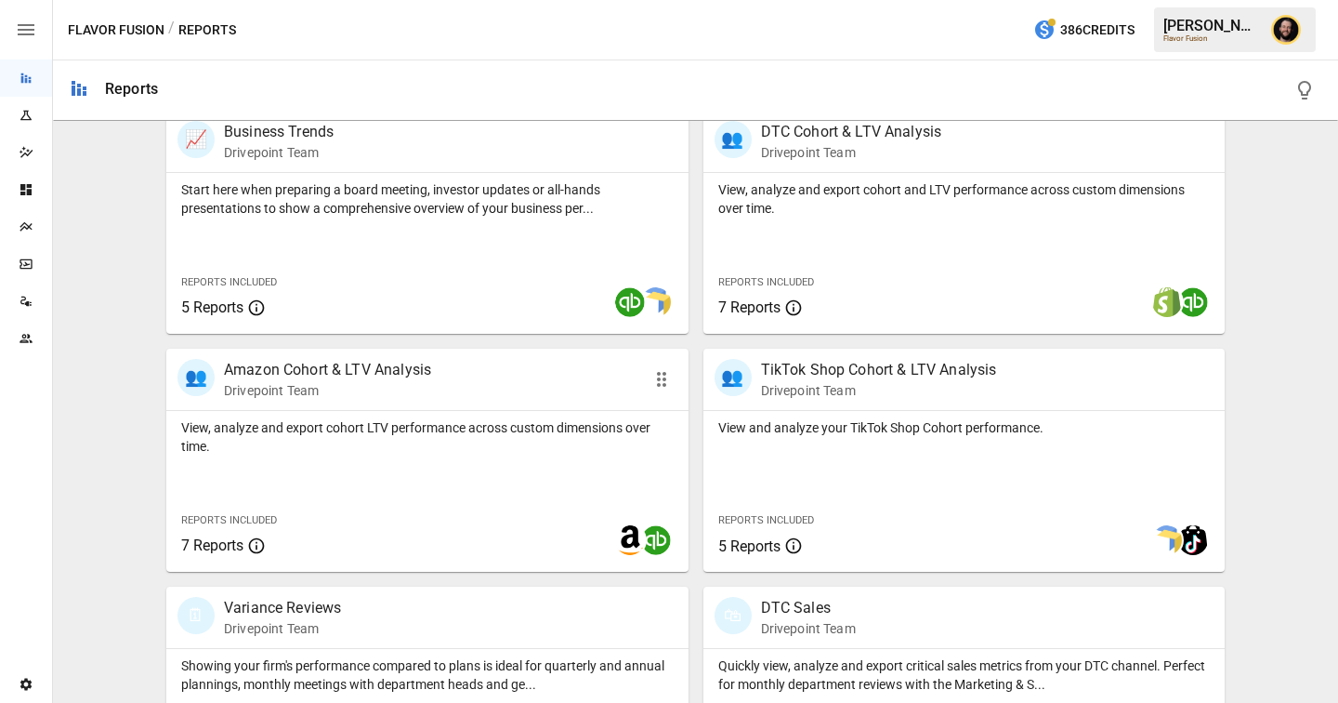
scroll to position [655, 0]
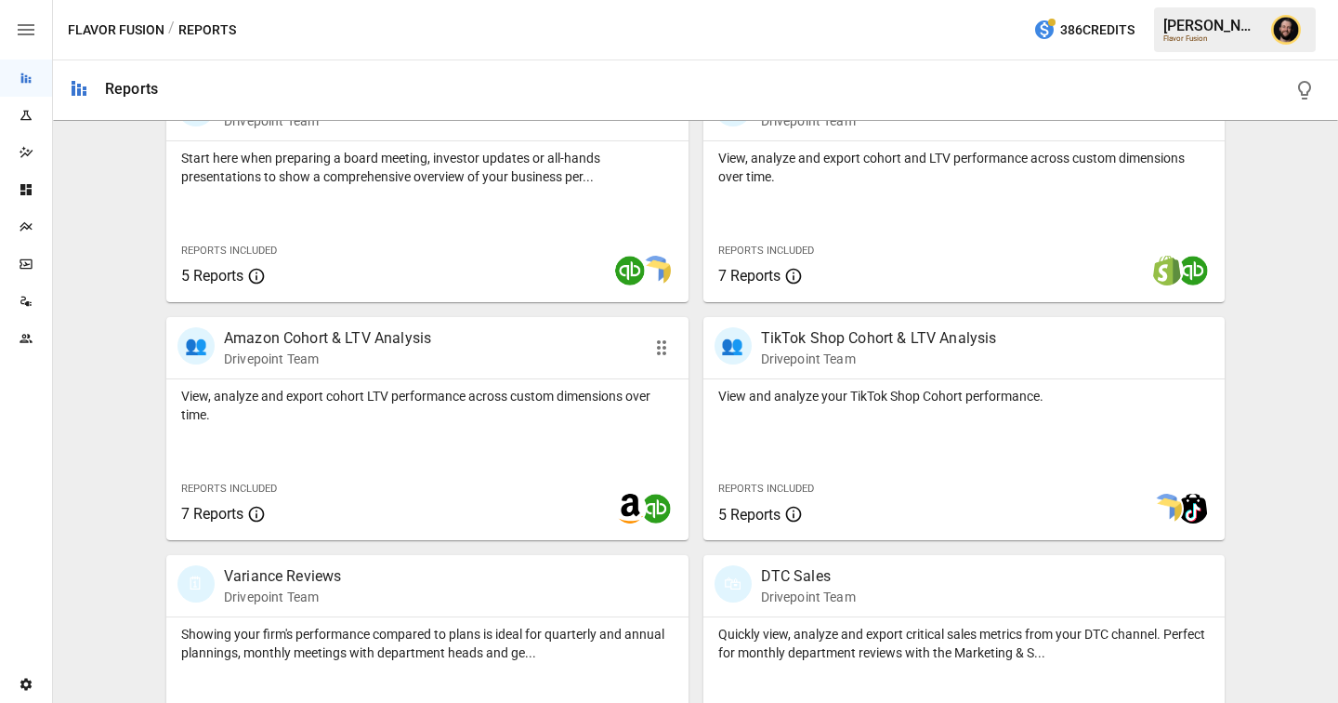
click at [463, 388] on p "View, analyze and export cohort LTV performance across custom dimensions over t…" at bounding box center [427, 405] width 493 height 37
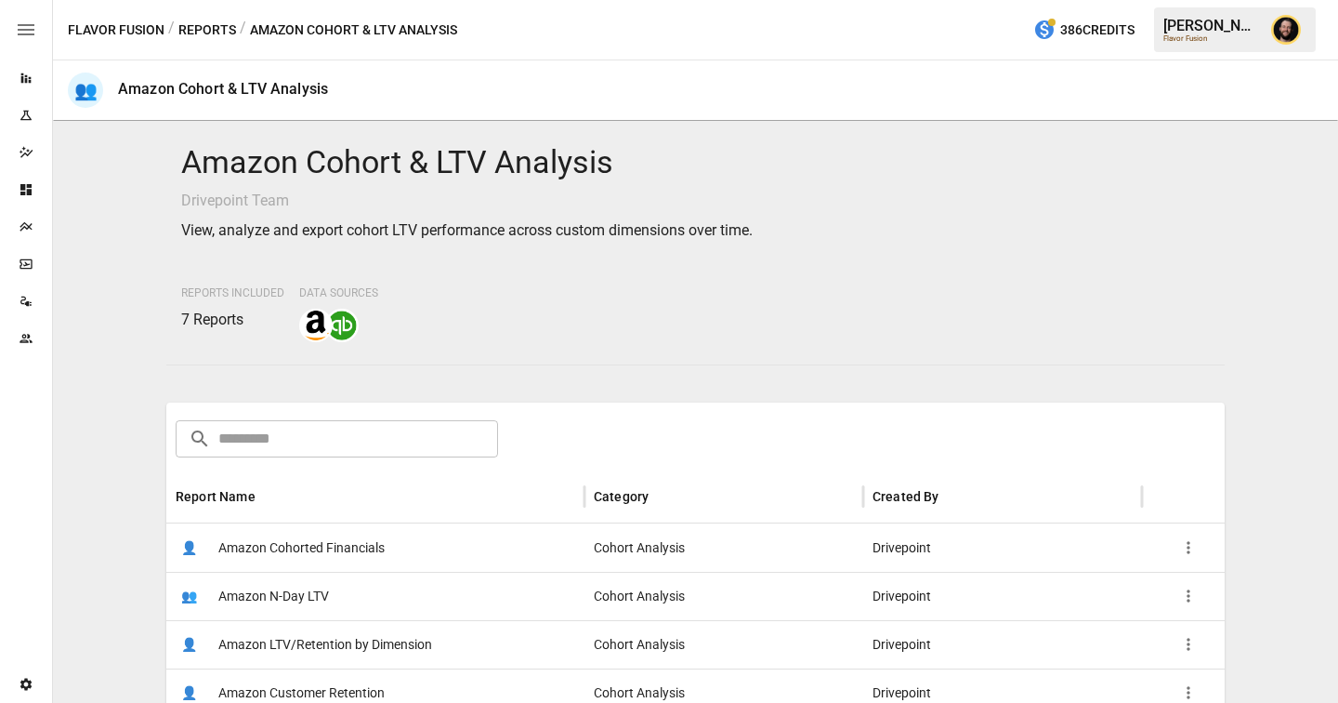
click at [348, 542] on span "Amazon Cohorted Financials" at bounding box center [301, 547] width 166 height 47
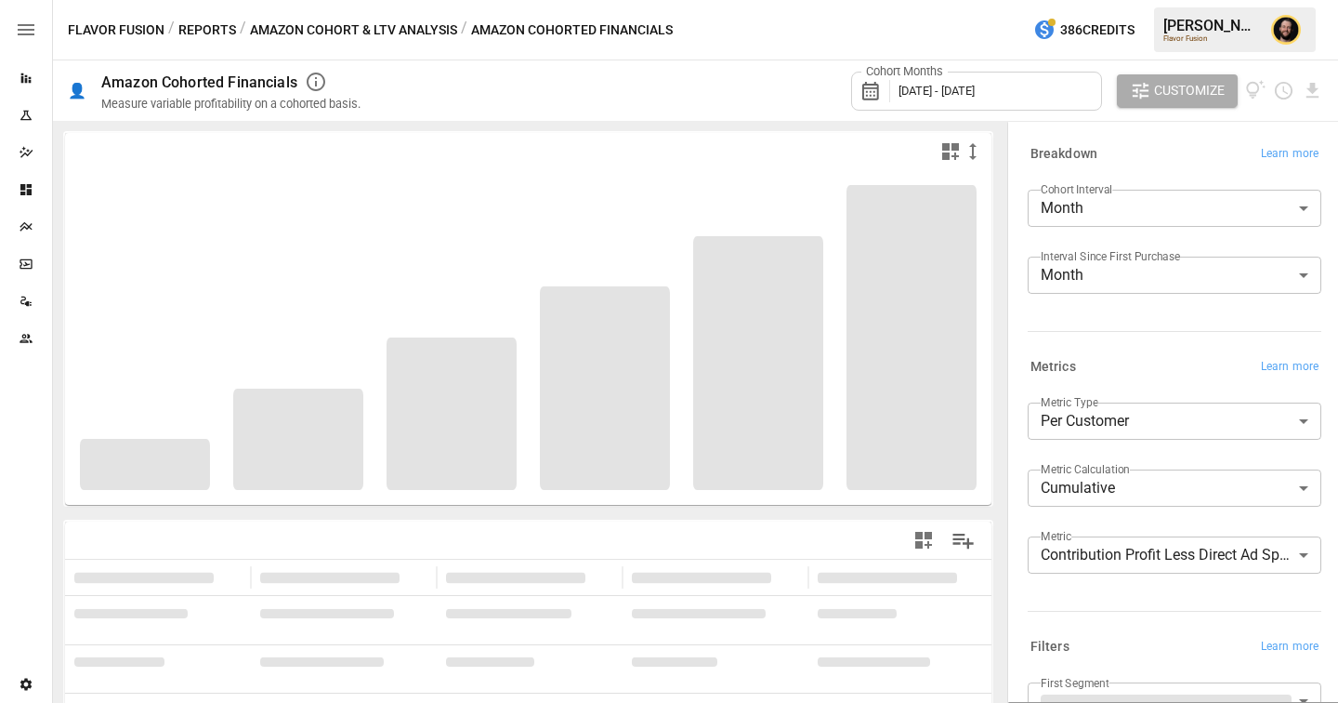
scroll to position [213, 0]
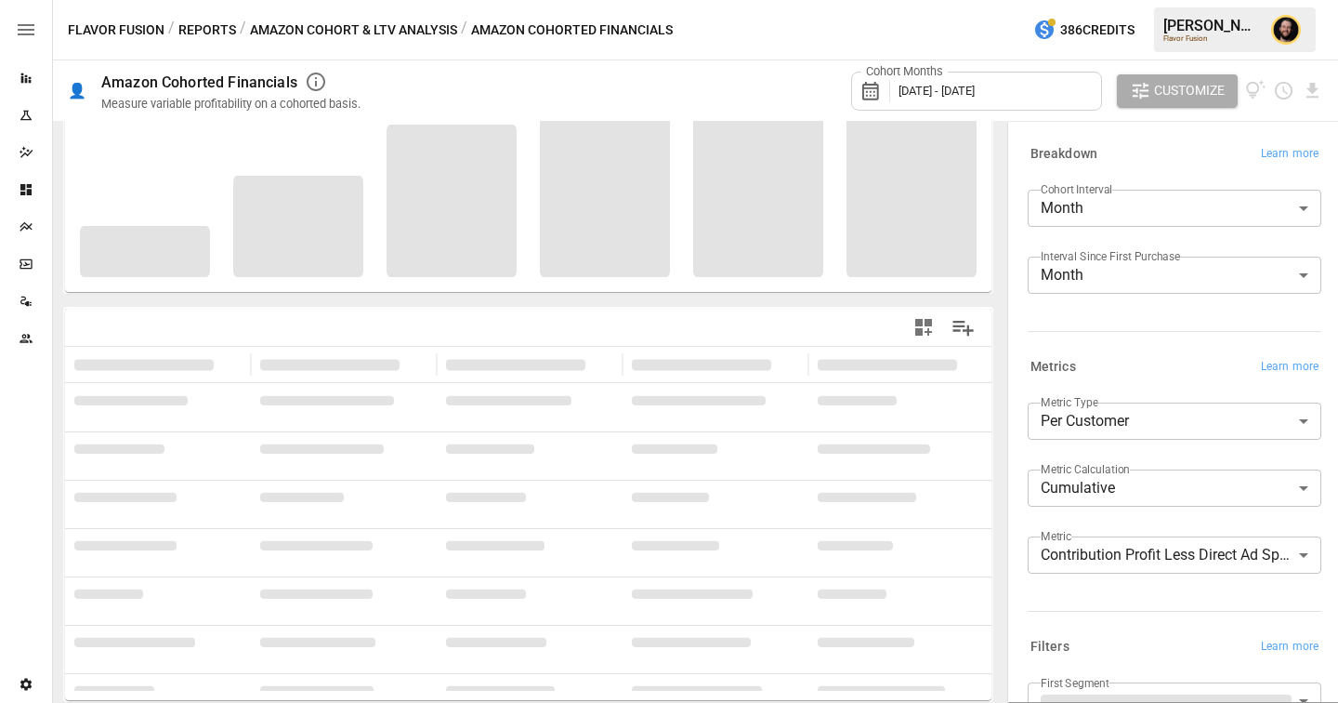
click at [1170, 0] on body "**********" at bounding box center [669, 0] width 1338 height 0
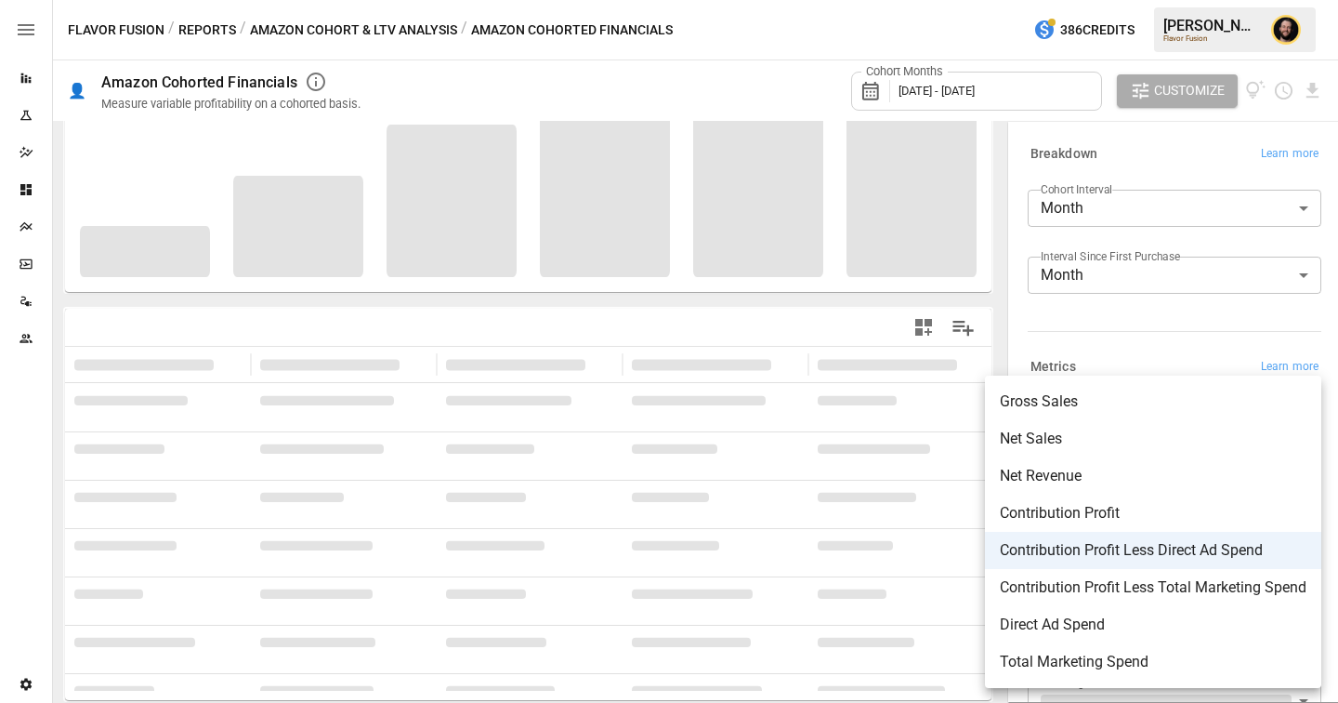
scroll to position [0, 0]
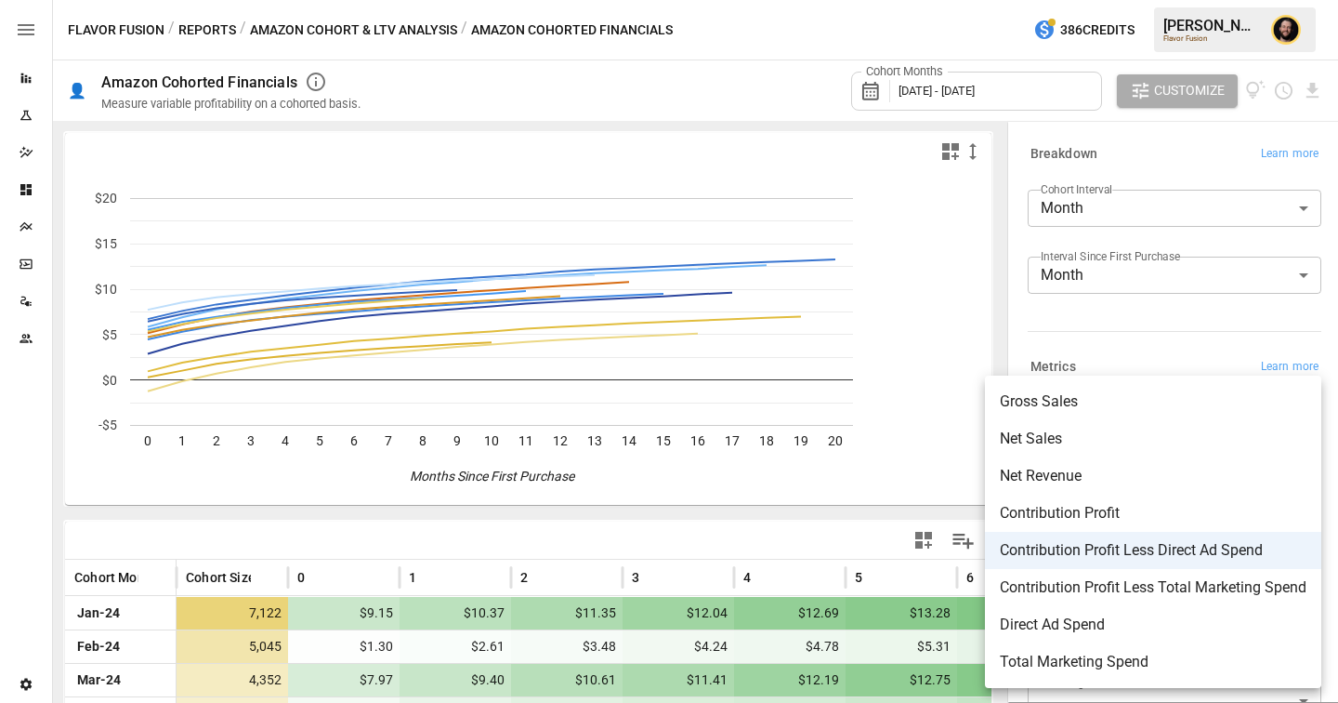
click at [1071, 477] on span "Net Revenue" at bounding box center [1153, 476] width 307 height 22
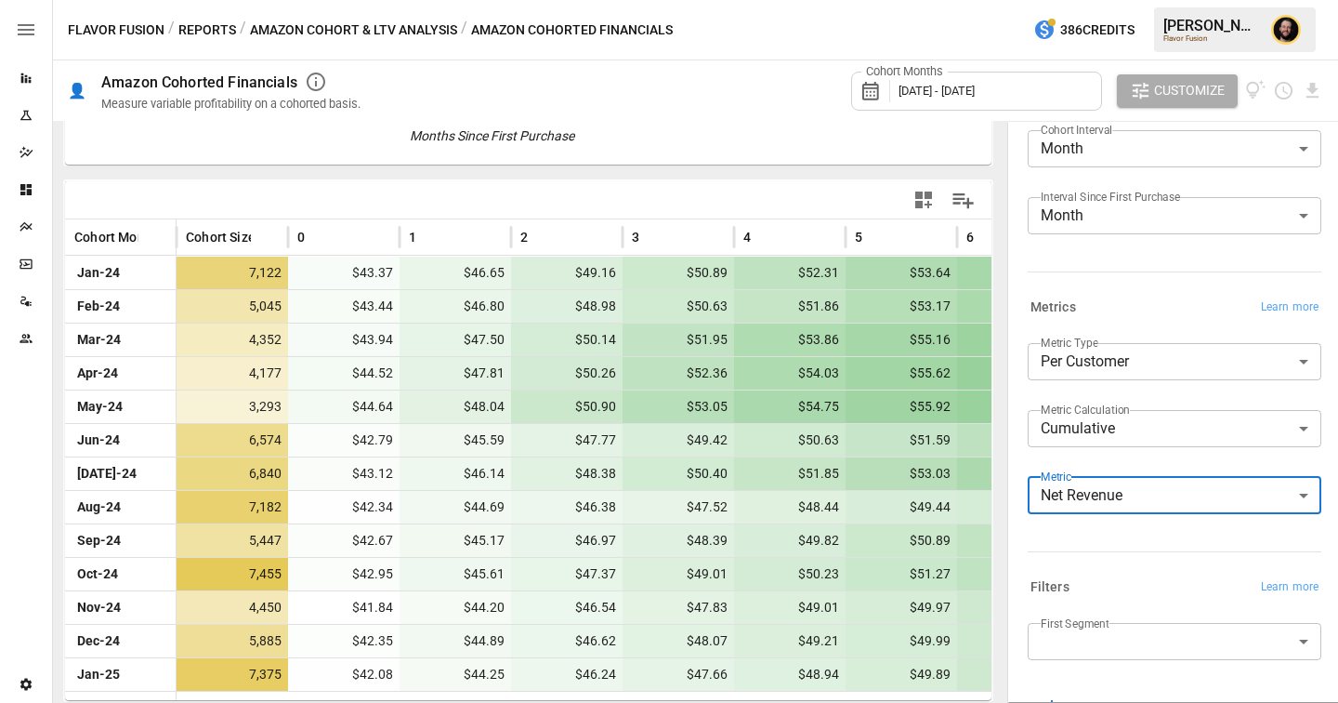
scroll to position [84, 0]
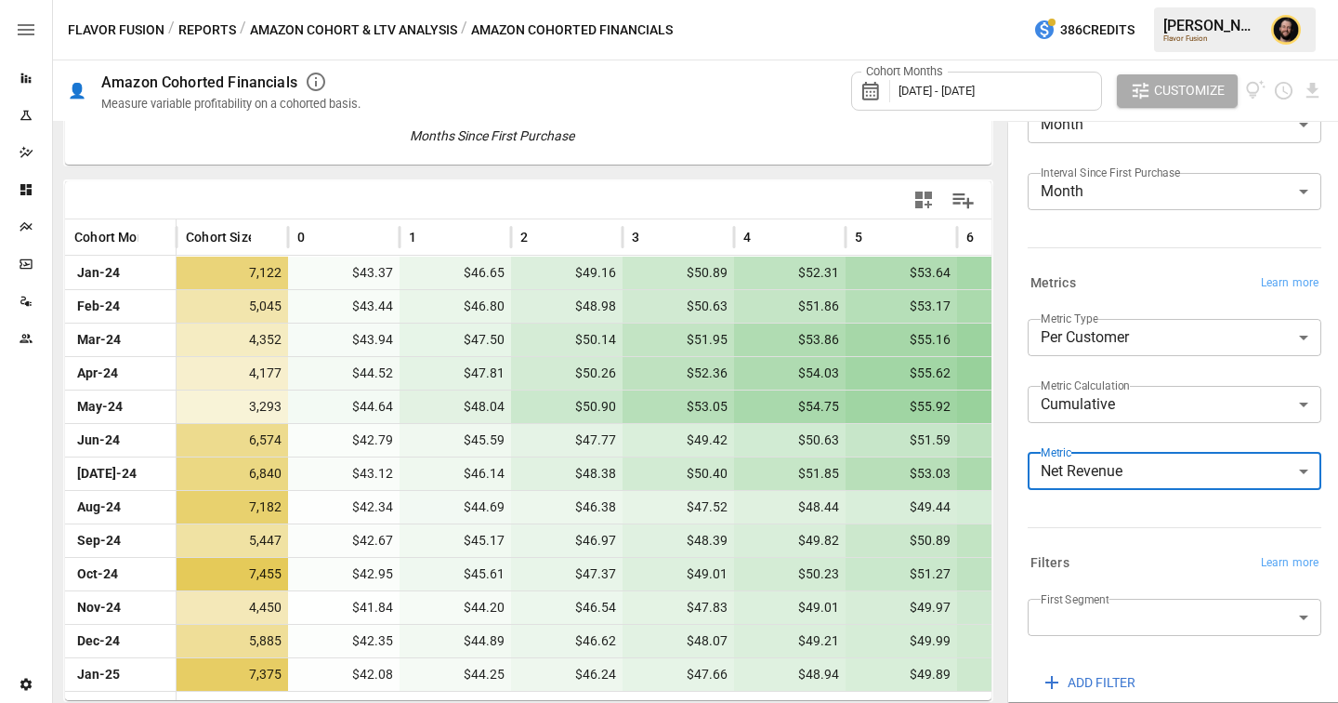
click at [1176, 0] on body "Reports Experiments Dazzler Studio Dashboards Plans SmartModel ™ Data Sources T…" at bounding box center [669, 0] width 1338 height 0
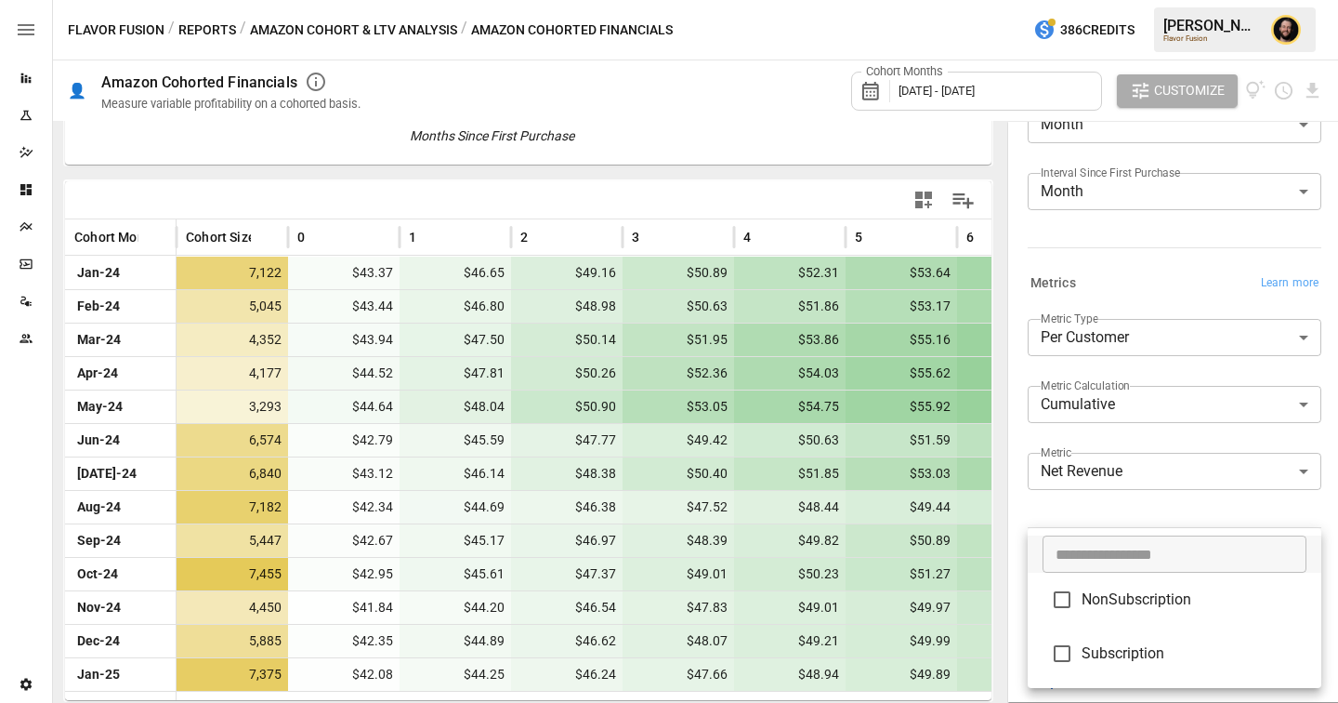
click at [1069, 264] on div at bounding box center [669, 351] width 1338 height 703
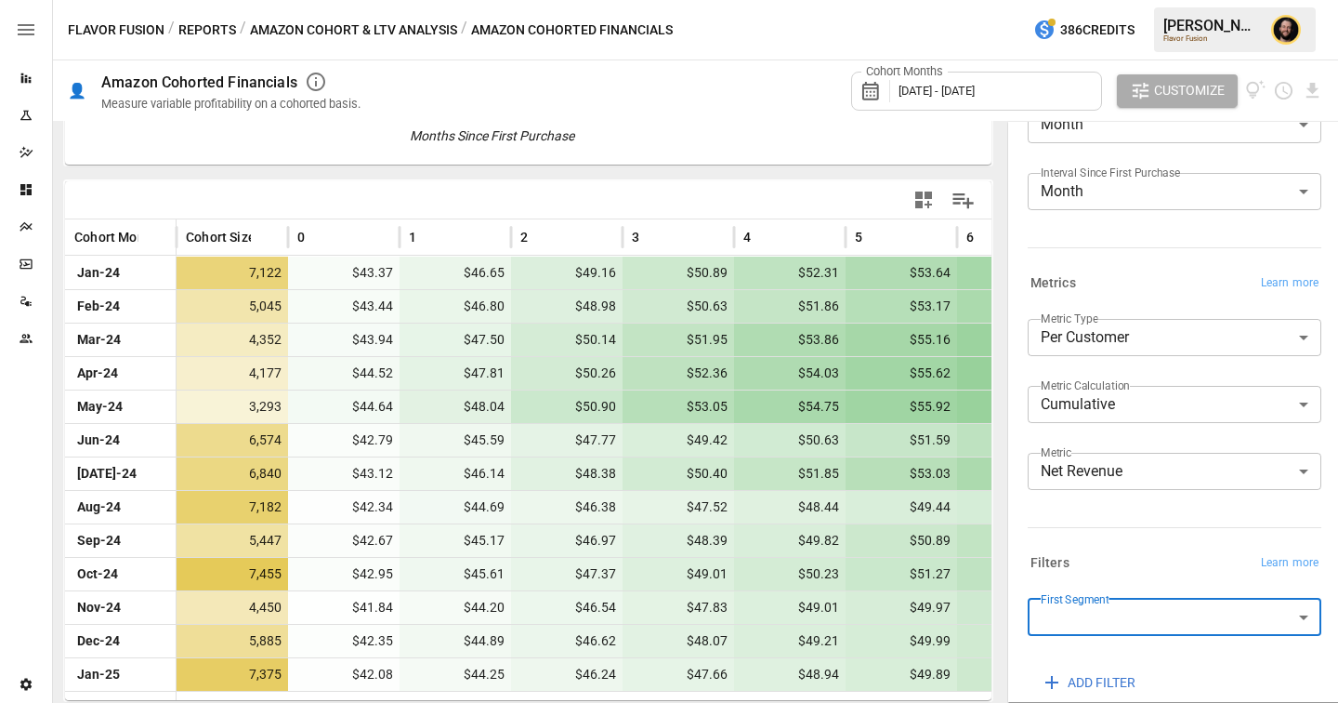
click at [1114, 0] on body "Reports Experiments Dazzler Studio Dashboards Plans SmartModel ™ Data Sources T…" at bounding box center [669, 0] width 1338 height 0
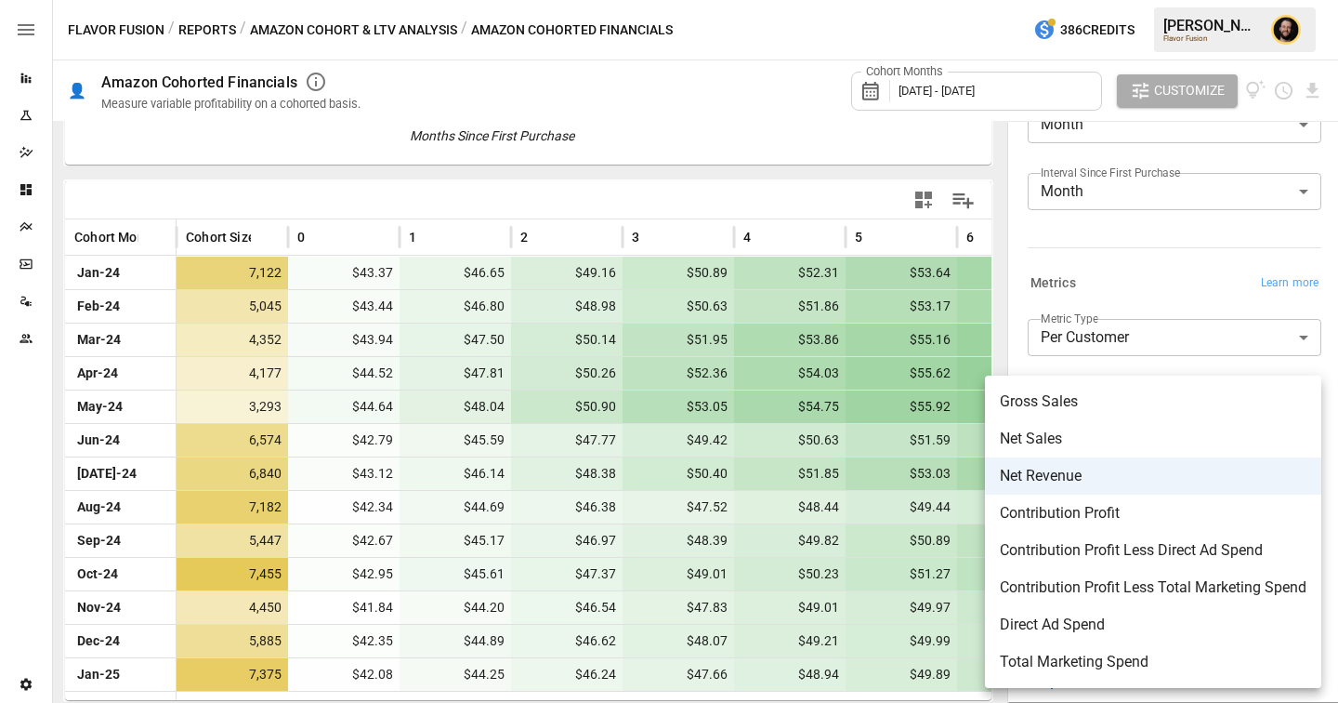
click at [1090, 553] on span "Contribution Profit Less Direct Ad Spend" at bounding box center [1153, 550] width 307 height 22
type input "**********"
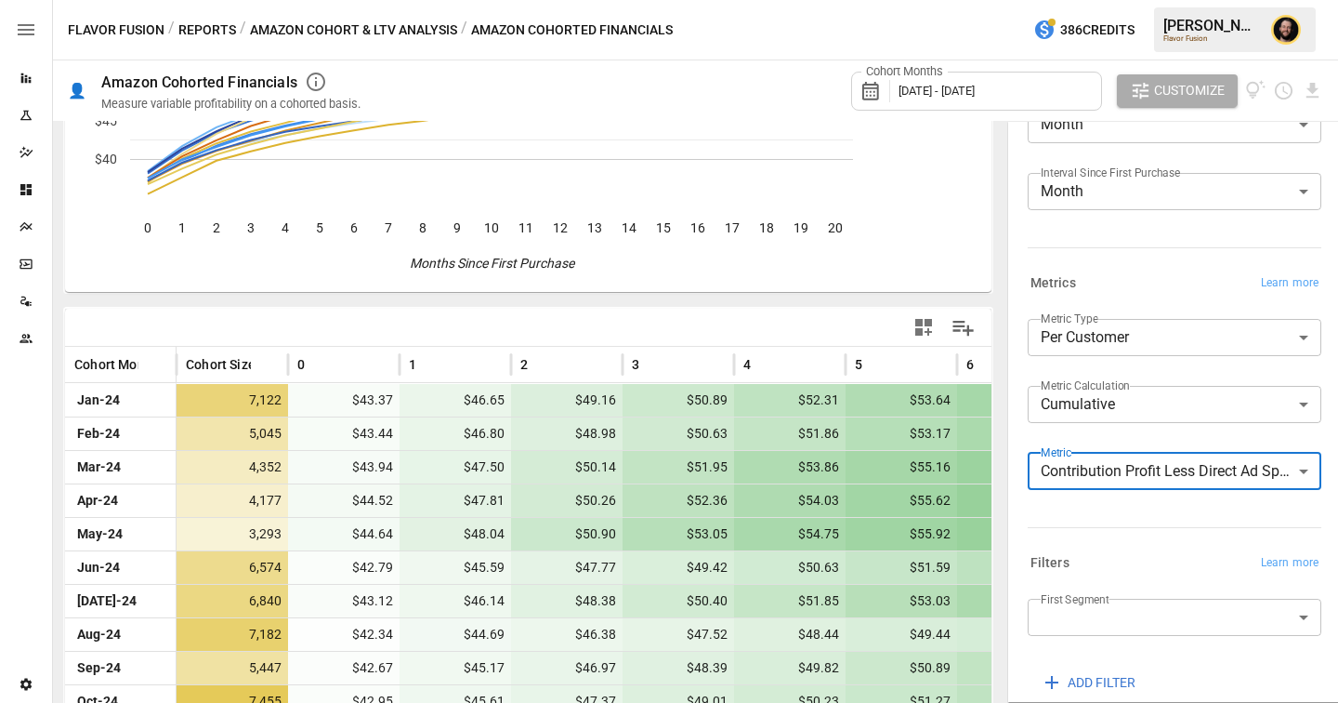
scroll to position [340, 0]
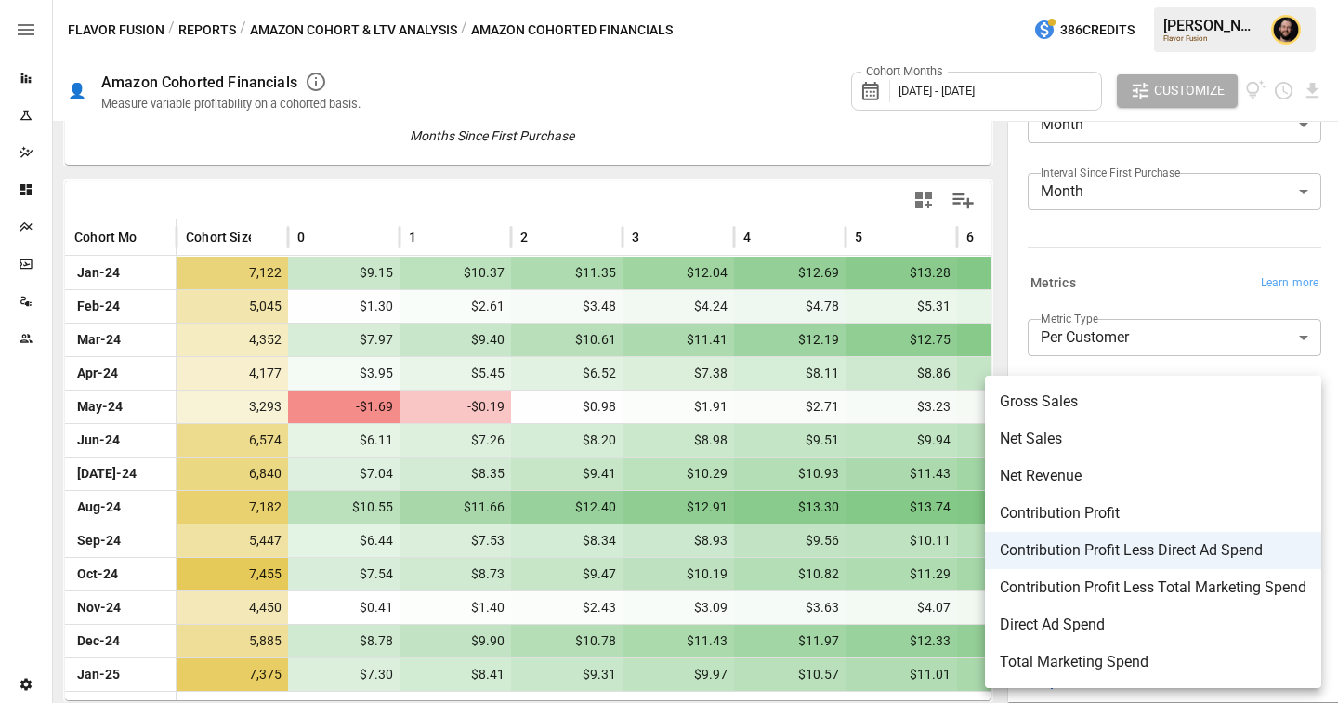
click at [1098, 0] on body "Reports Experiments Dazzler Studio Dashboards Plans SmartModel ™ Data Sources T…" at bounding box center [669, 0] width 1338 height 0
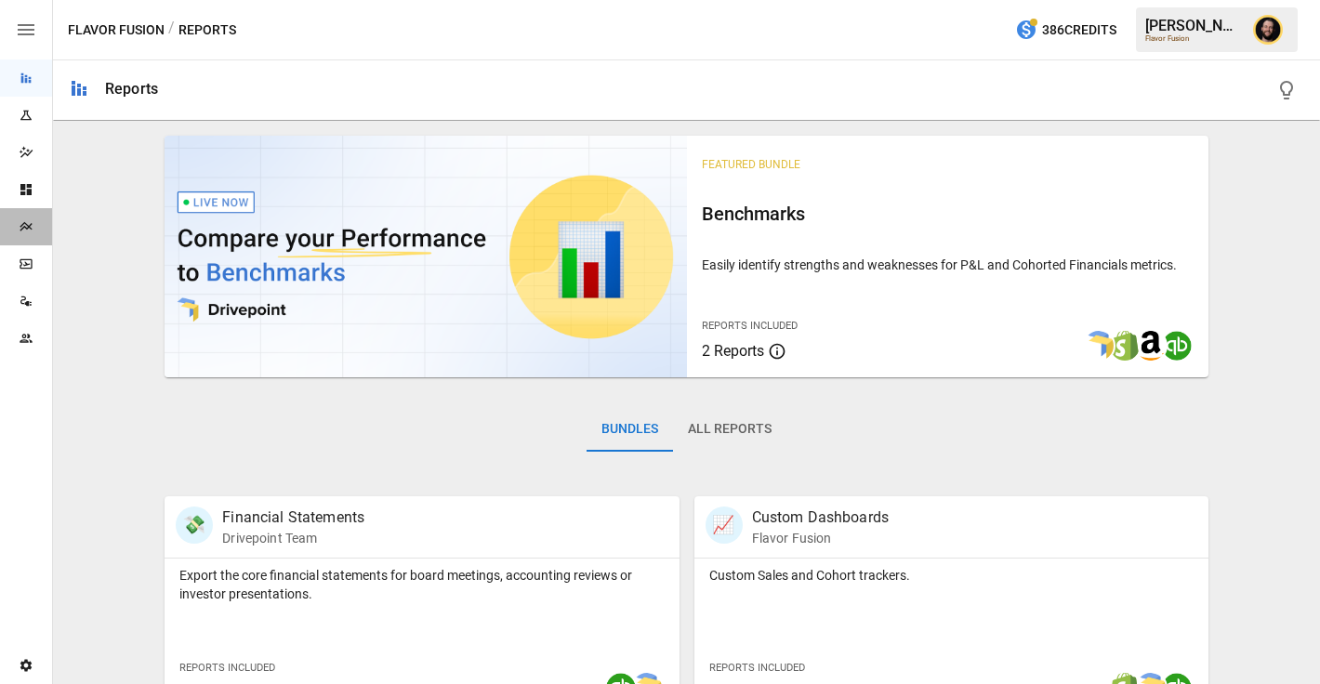
click at [22, 223] on icon "Plans" at bounding box center [26, 226] width 12 height 9
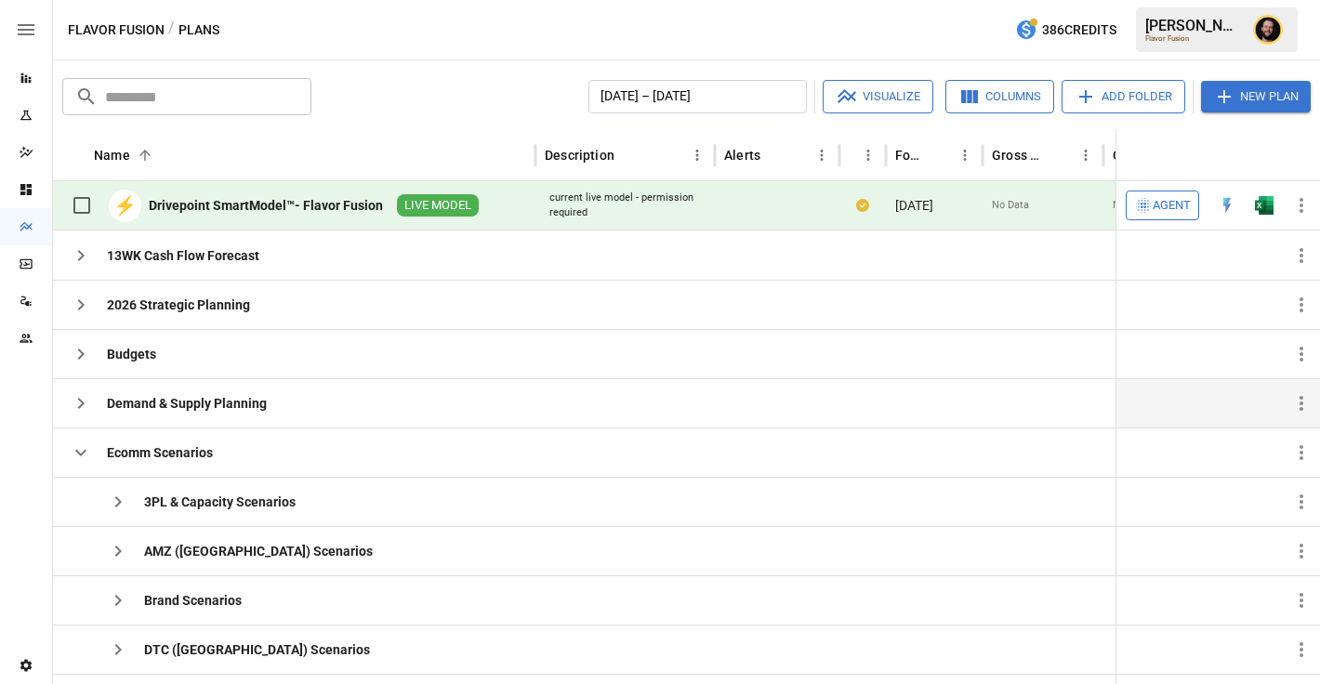
click at [75, 401] on icon "button" at bounding box center [81, 403] width 22 height 22
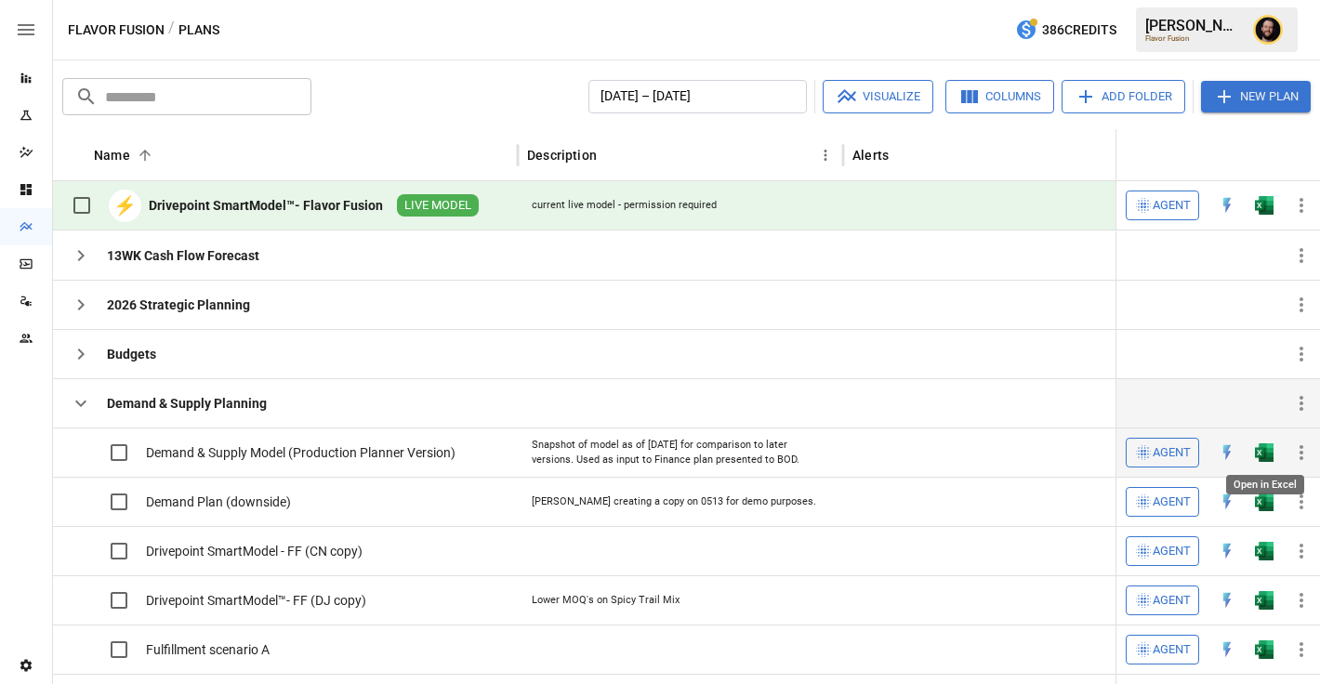
click at [1265, 455] on img "Open in Excel" at bounding box center [1264, 452] width 19 height 19
